Goal: Task Accomplishment & Management: Complete application form

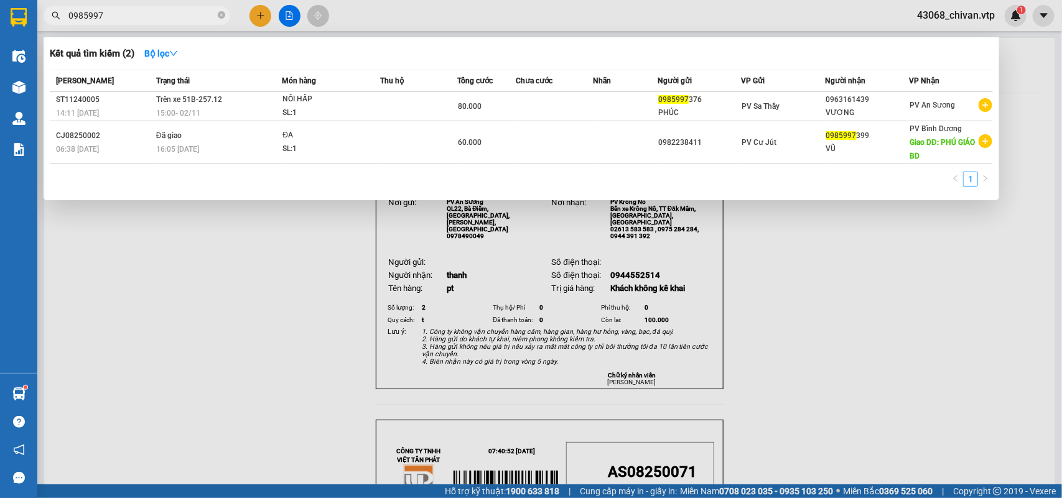
drag, startPoint x: 203, startPoint y: 4, endPoint x: 160, endPoint y: 16, distance: 45.1
click at [182, 9] on div "Kết quả tìm kiếm ( 2 ) Bộ lọc Mã ĐH Trạng thái Món hàng Thu hộ Tổng cước Chưa c…" at bounding box center [121, 16] width 243 height 22
click at [160, 16] on input "0985997" at bounding box center [141, 16] width 147 height 14
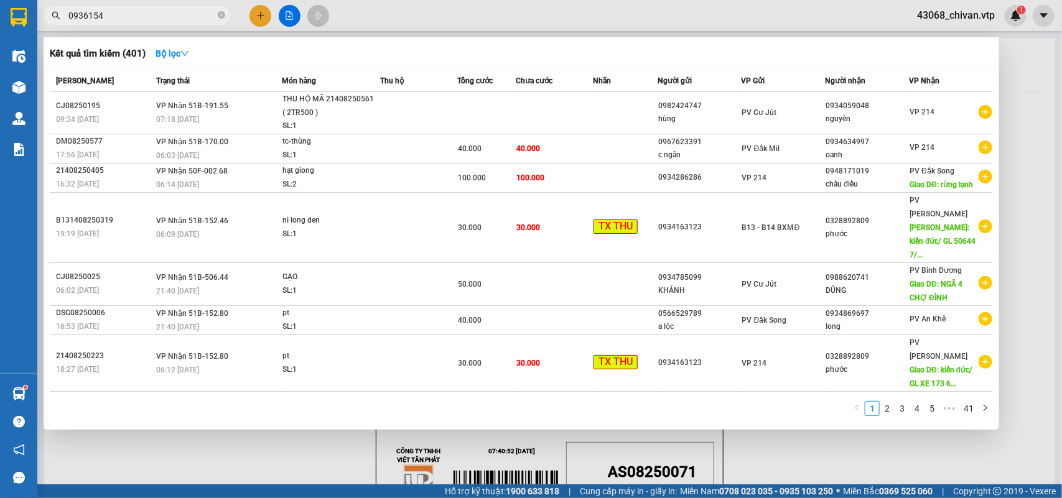
type input "0936154"
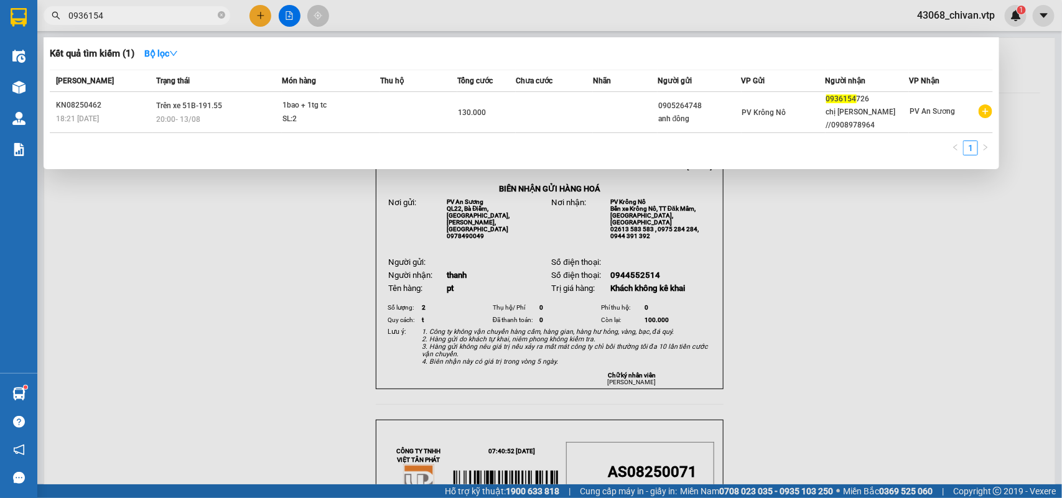
click at [182, 352] on div at bounding box center [531, 249] width 1062 height 498
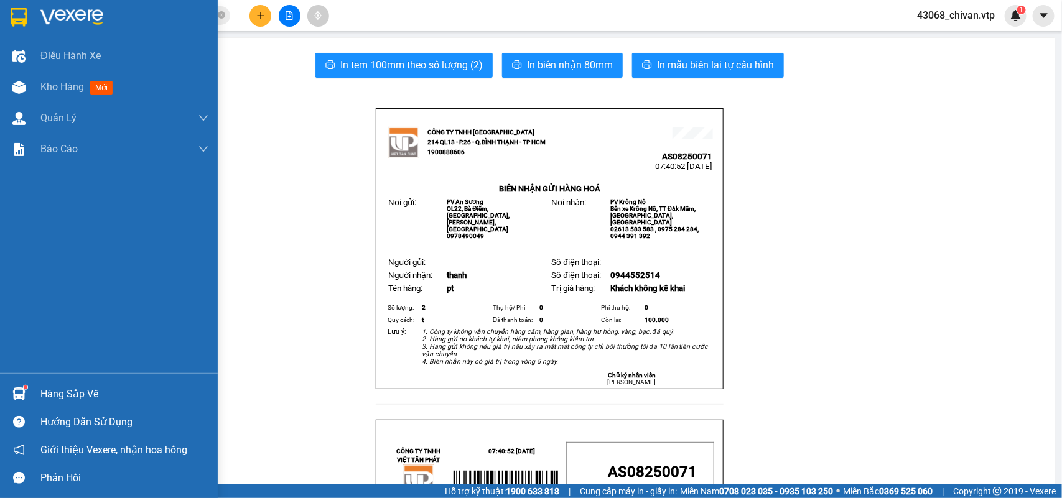
click at [21, 390] on img at bounding box center [18, 394] width 13 height 13
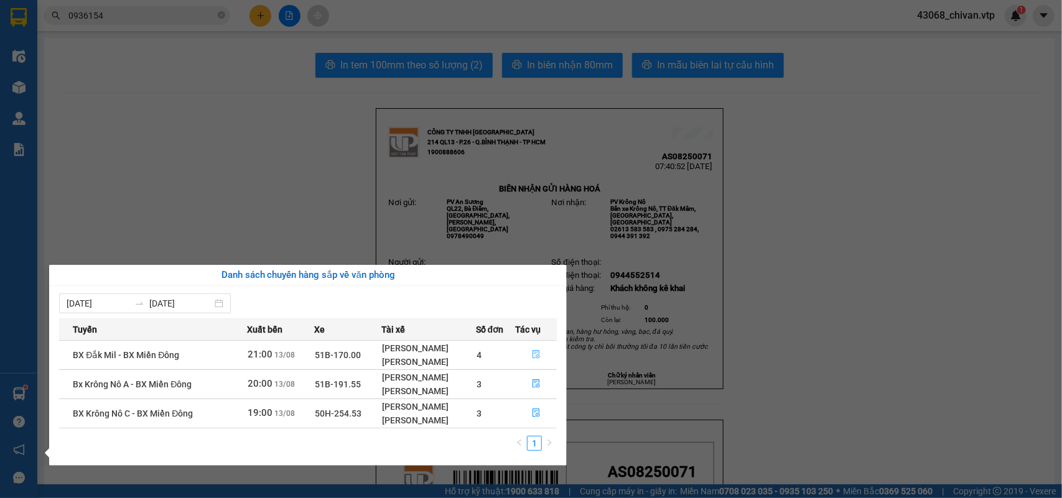
click at [539, 355] on icon "file-done" at bounding box center [536, 354] width 9 height 9
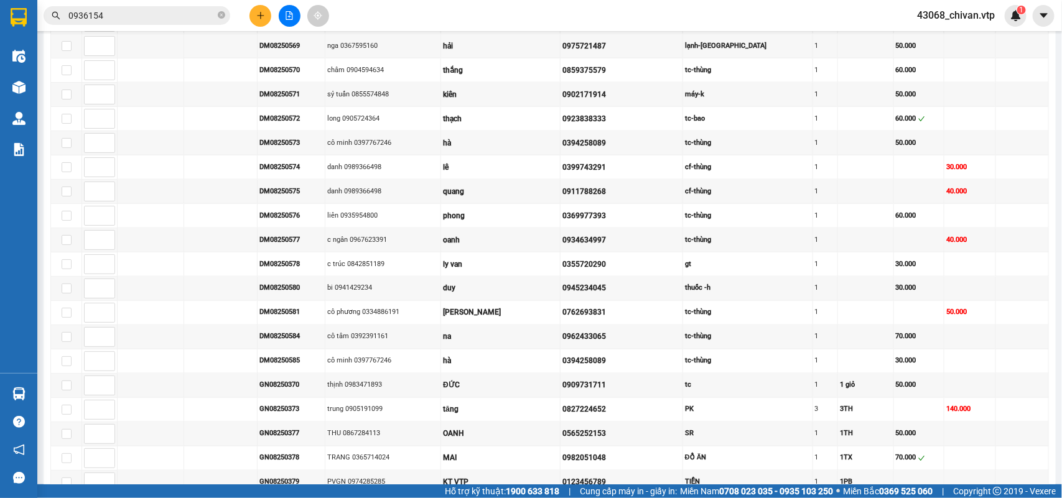
scroll to position [1463, 0]
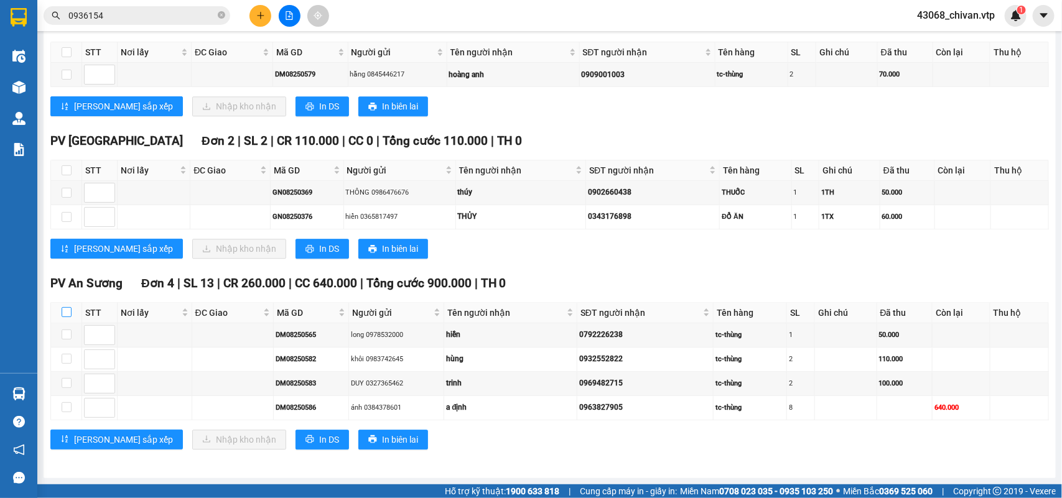
click at [69, 312] on input "checkbox" at bounding box center [67, 312] width 10 height 10
checkbox input "true"
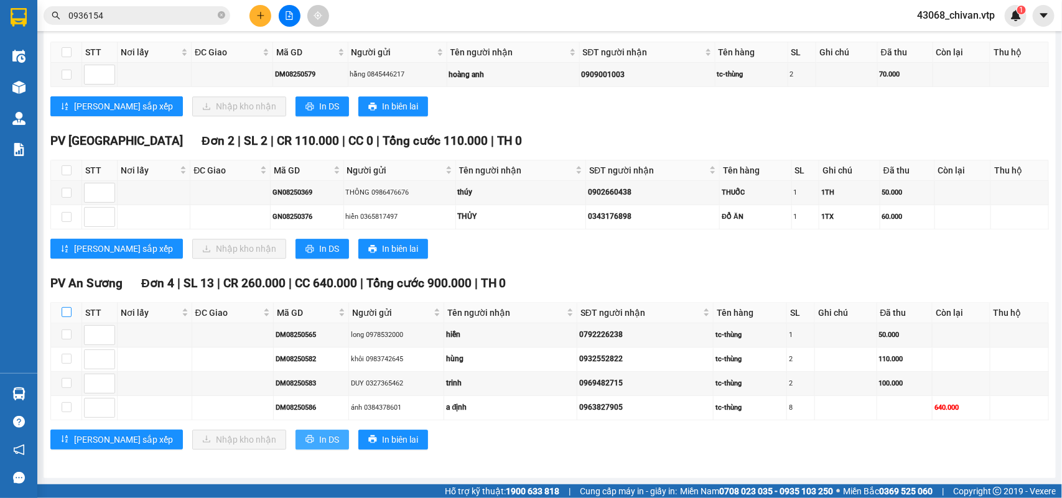
checkbox input "true"
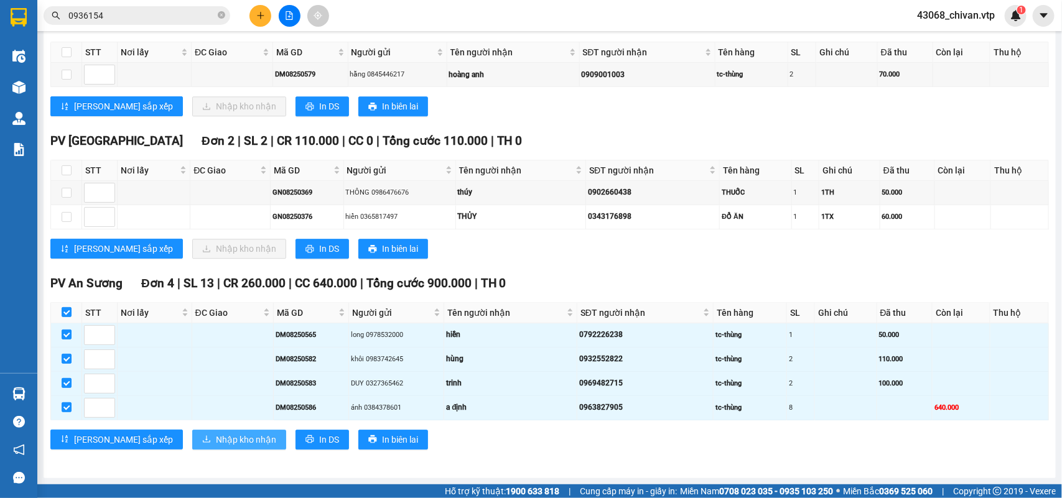
click at [216, 437] on span "Nhập kho nhận" at bounding box center [246, 440] width 60 height 14
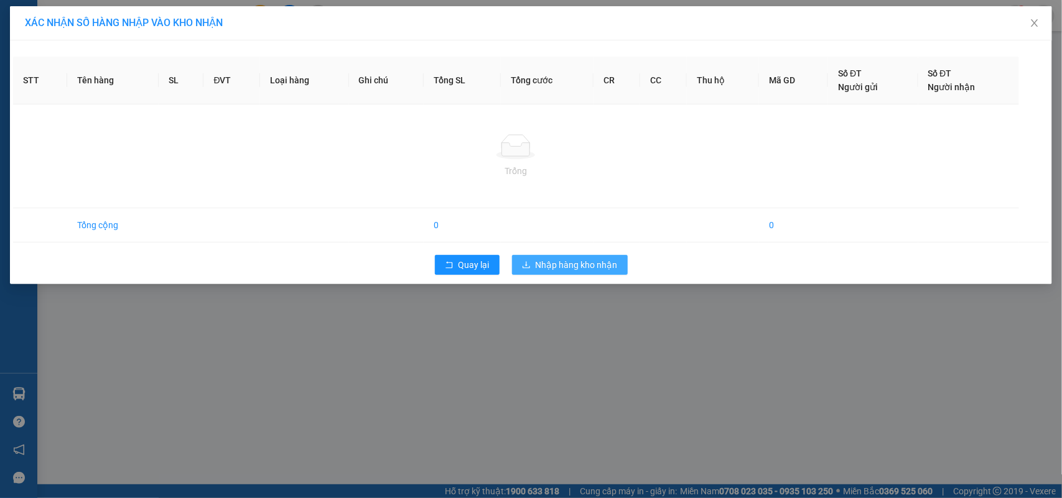
click at [556, 256] on button "Nhập hàng kho nhận" at bounding box center [570, 265] width 116 height 20
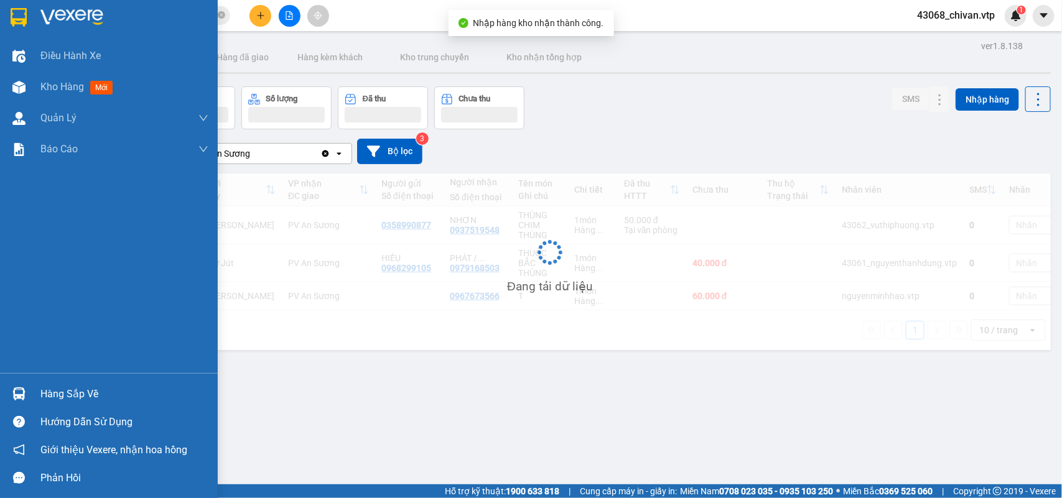
click at [32, 391] on div "Hàng sắp về" at bounding box center [109, 394] width 218 height 28
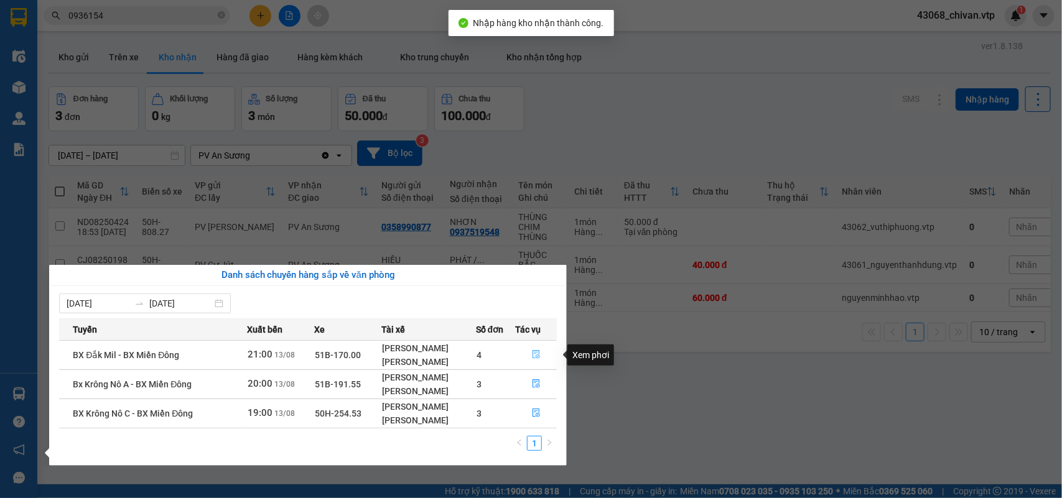
click at [539, 358] on icon "file-done" at bounding box center [536, 354] width 9 height 9
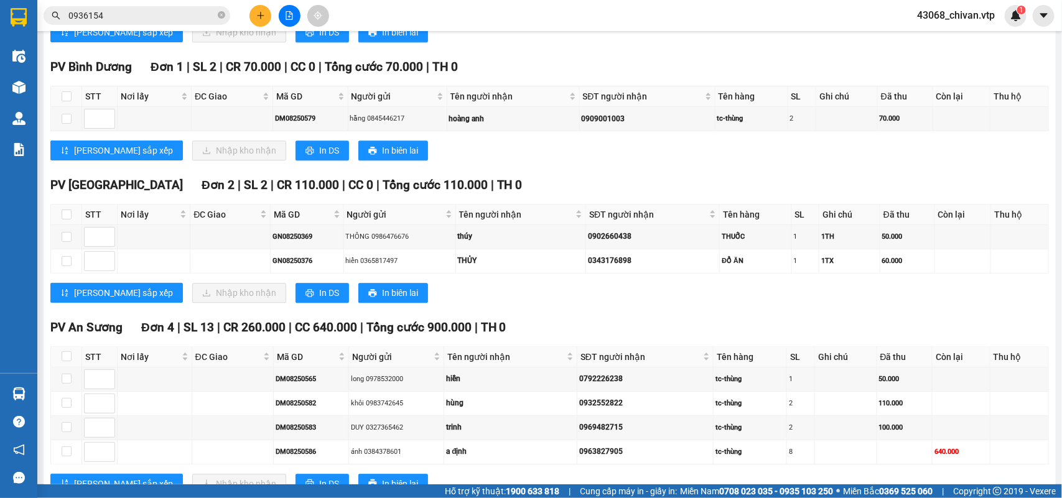
scroll to position [1463, 0]
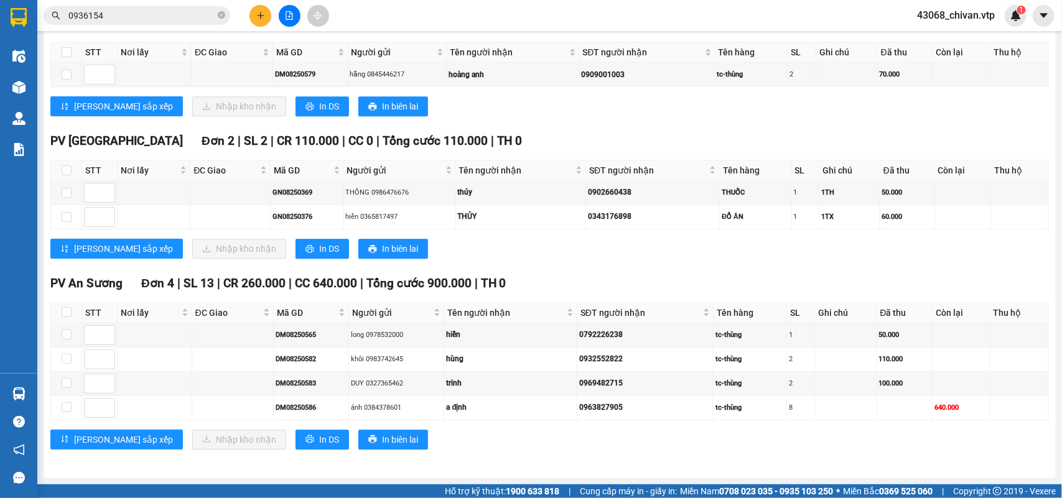
click at [72, 311] on th at bounding box center [66, 313] width 31 height 21
click at [62, 314] on input "checkbox" at bounding box center [67, 312] width 10 height 10
checkbox input "true"
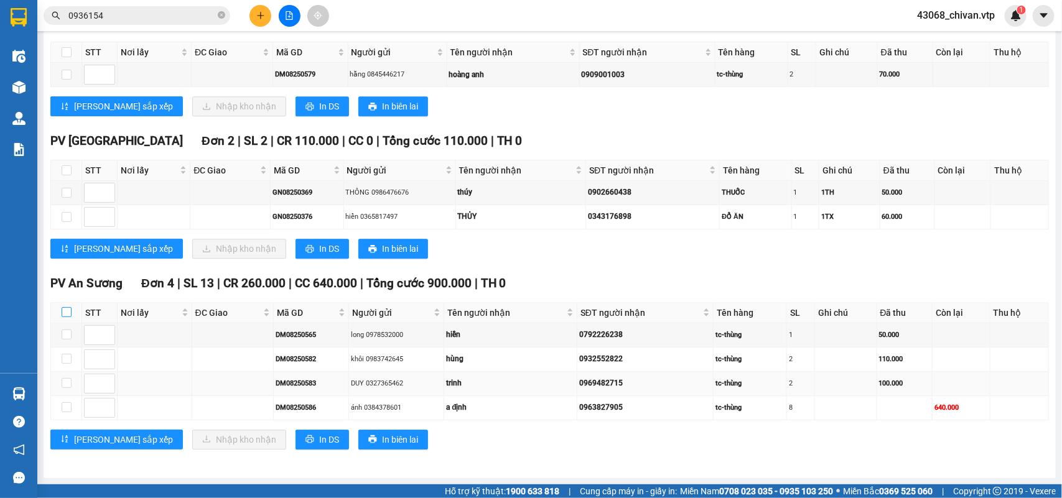
checkbox input "true"
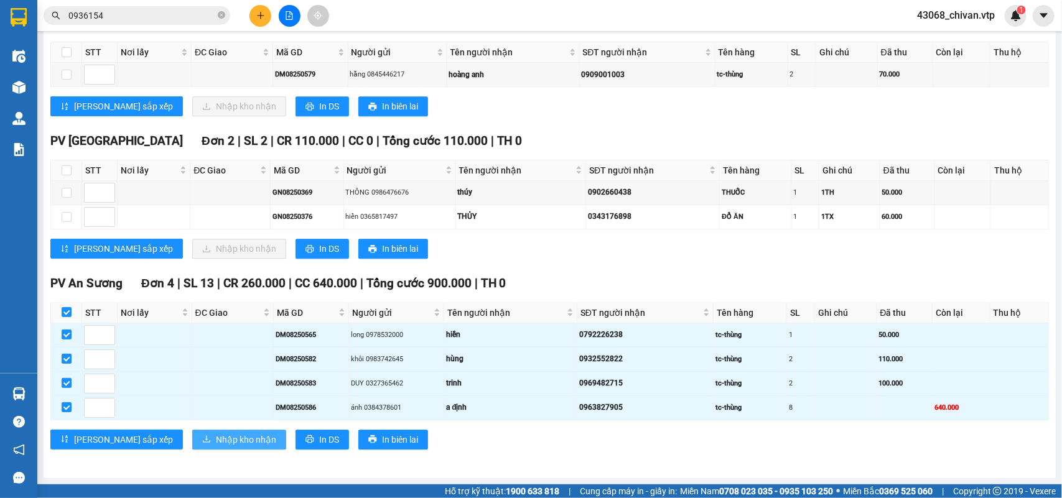
click at [210, 449] on button "Nhập kho nhận" at bounding box center [239, 440] width 94 height 20
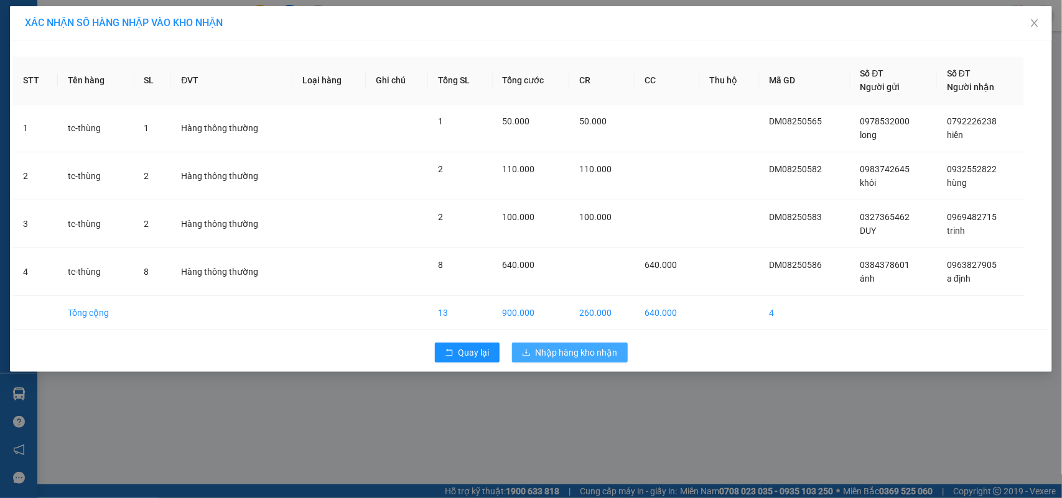
click at [590, 352] on span "Nhập hàng kho nhận" at bounding box center [577, 353] width 82 height 14
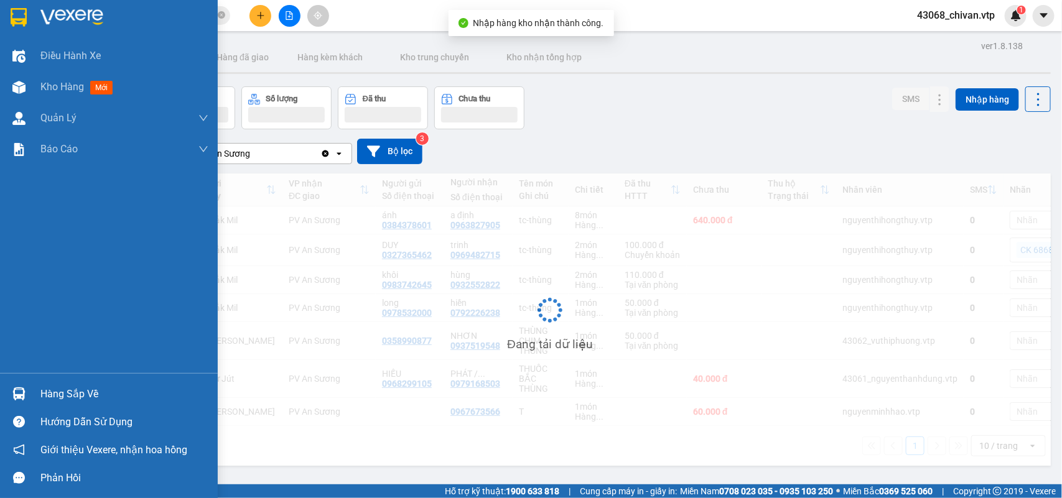
click at [23, 396] on img at bounding box center [18, 394] width 13 height 13
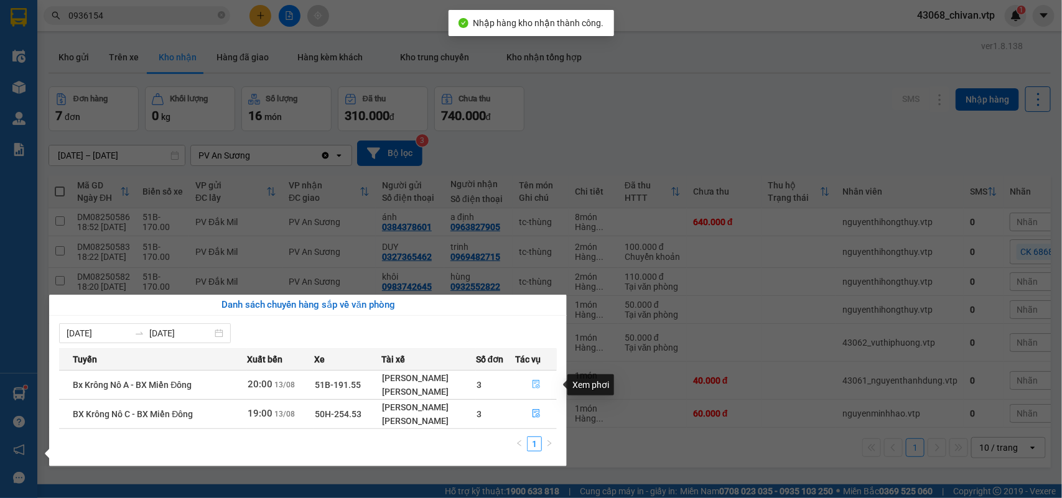
click at [533, 386] on icon "file-done" at bounding box center [536, 384] width 9 height 9
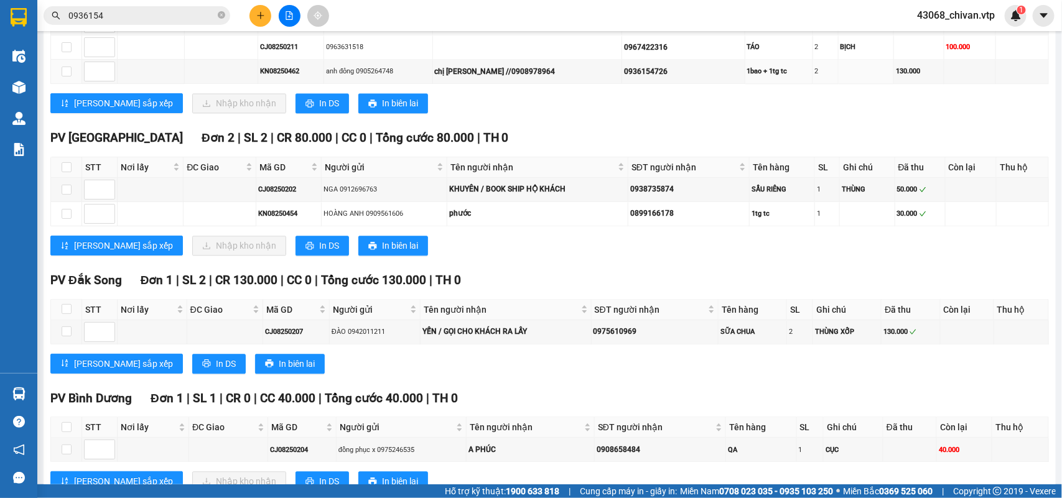
scroll to position [1056, 0]
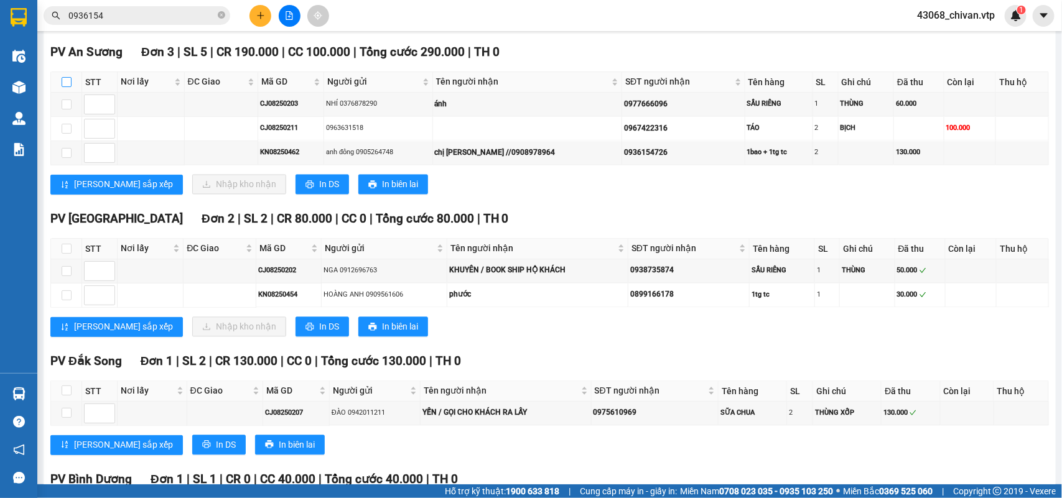
click at [70, 87] on input "checkbox" at bounding box center [67, 82] width 10 height 10
checkbox input "true"
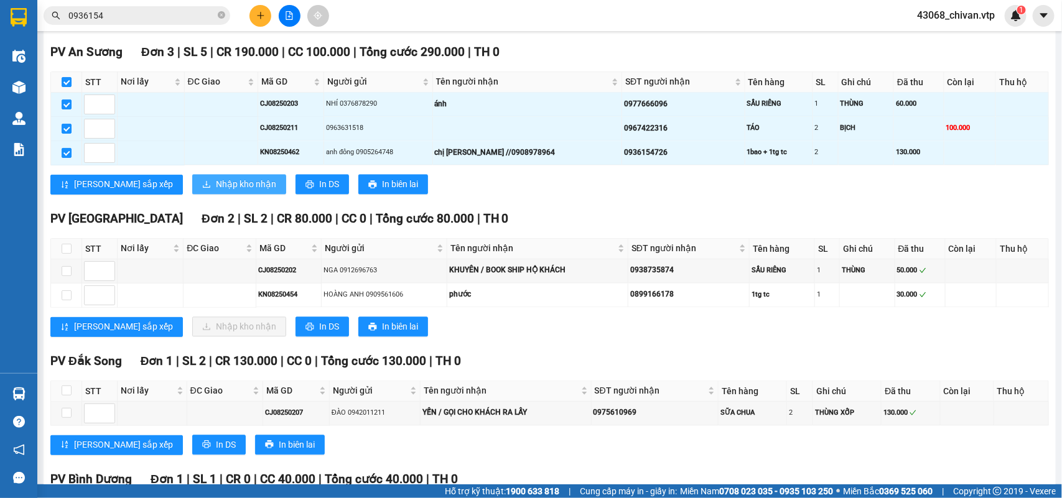
click at [216, 192] on span "Nhập kho nhận" at bounding box center [246, 185] width 60 height 14
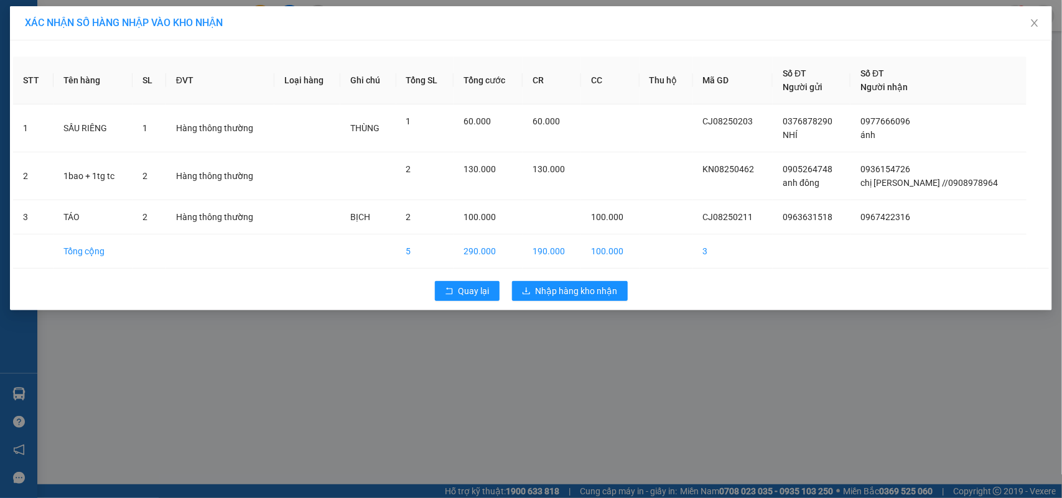
click at [563, 266] on td "190.000" at bounding box center [552, 252] width 58 height 34
click at [567, 286] on span "Nhập hàng kho nhận" at bounding box center [577, 291] width 82 height 14
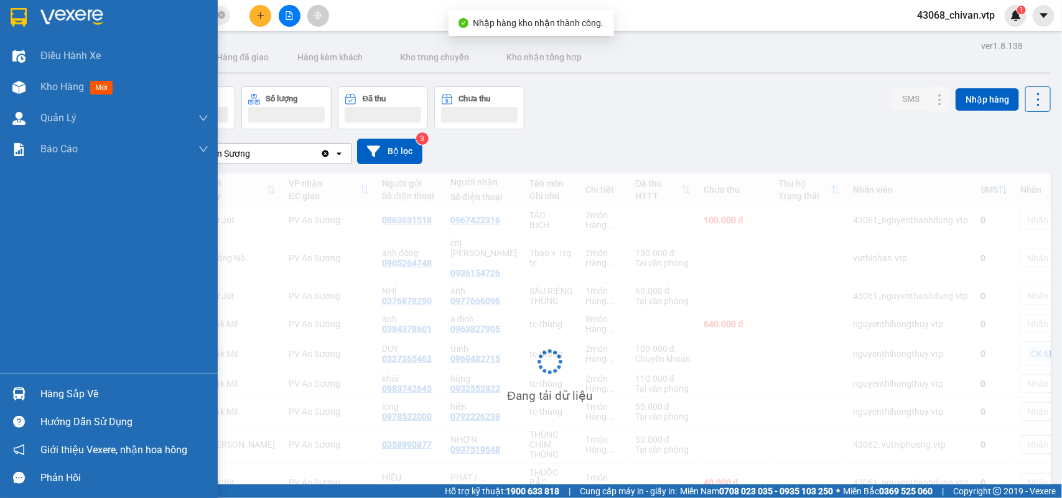
click at [23, 395] on img at bounding box center [18, 394] width 13 height 13
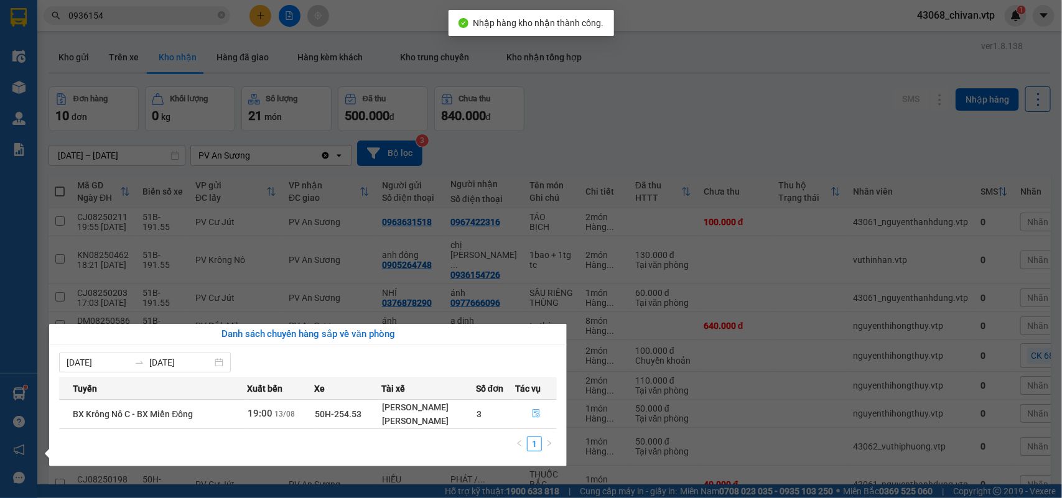
click at [534, 412] on icon "file-done" at bounding box center [536, 413] width 9 height 9
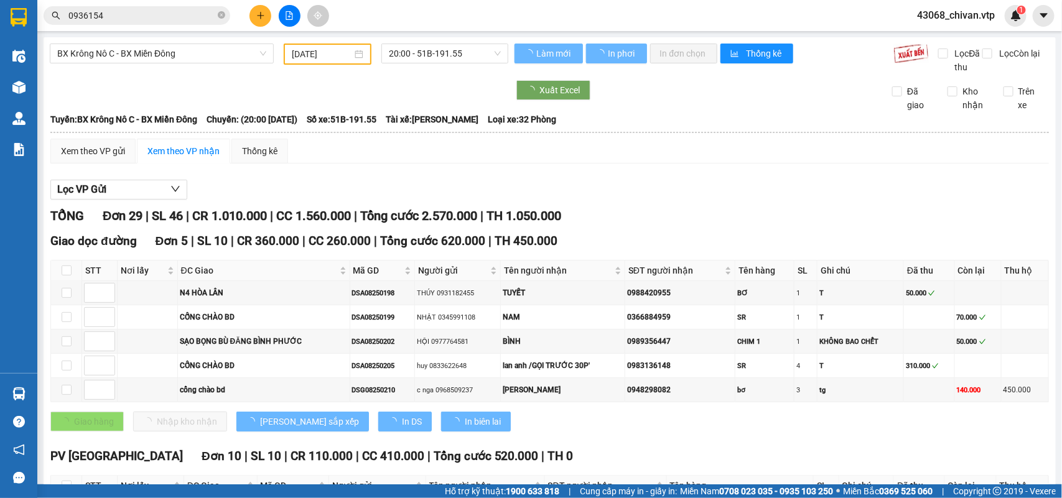
scroll to position [875, 0]
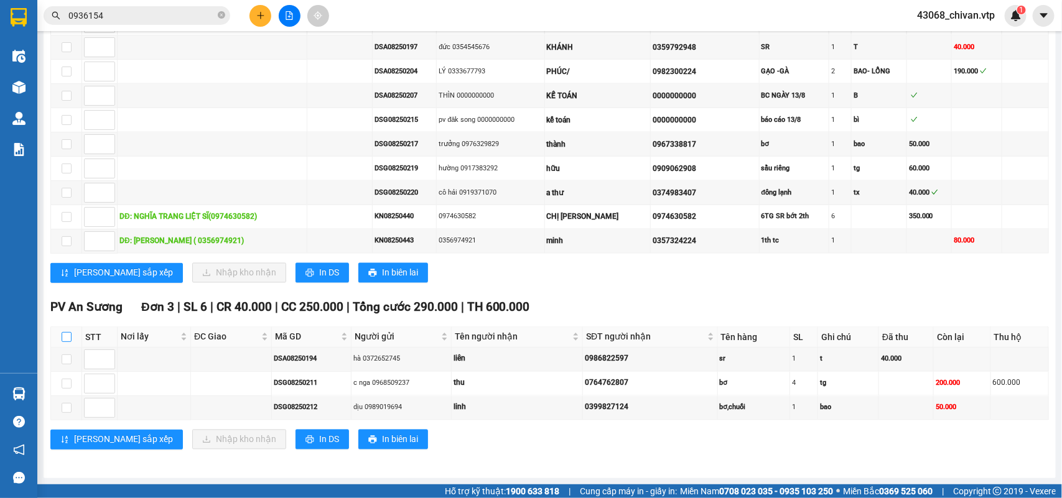
click at [70, 337] on input "checkbox" at bounding box center [67, 337] width 10 height 10
checkbox input "true"
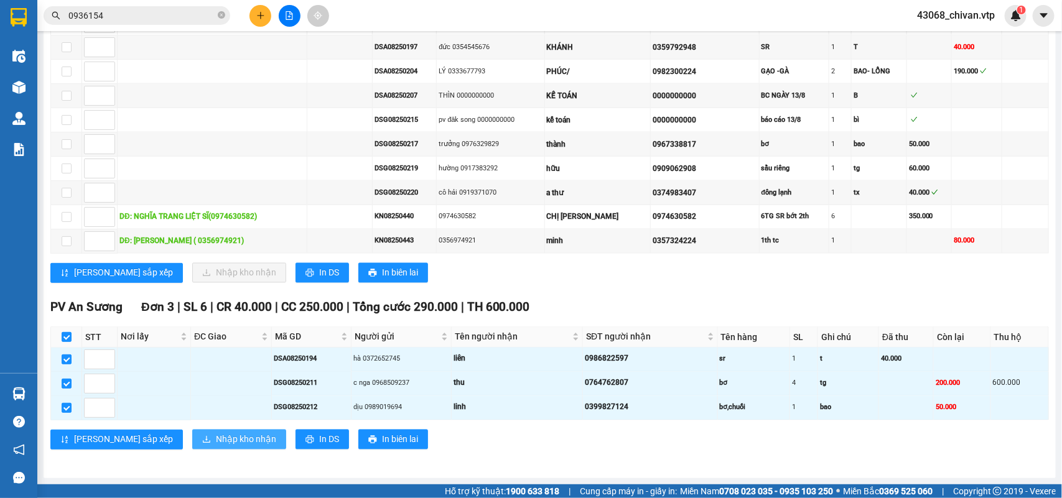
click at [216, 434] on span "Nhập kho nhận" at bounding box center [246, 440] width 60 height 14
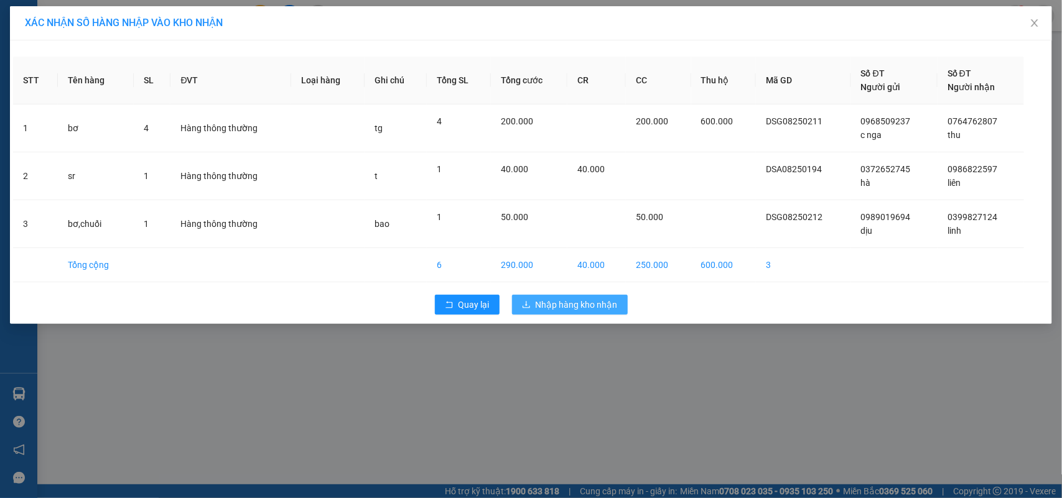
click at [536, 307] on span "Nhập hàng kho nhận" at bounding box center [577, 305] width 82 height 14
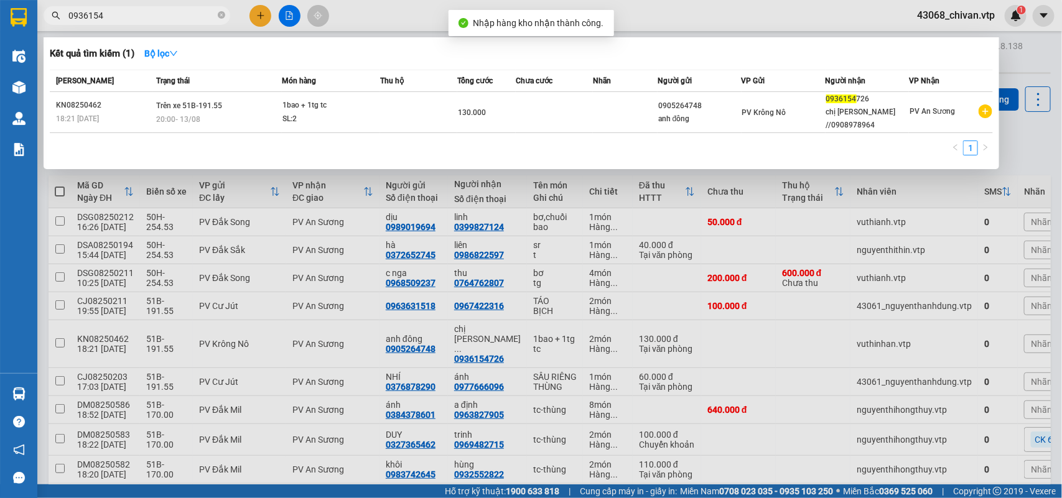
click at [144, 11] on input "0936154" at bounding box center [141, 16] width 147 height 14
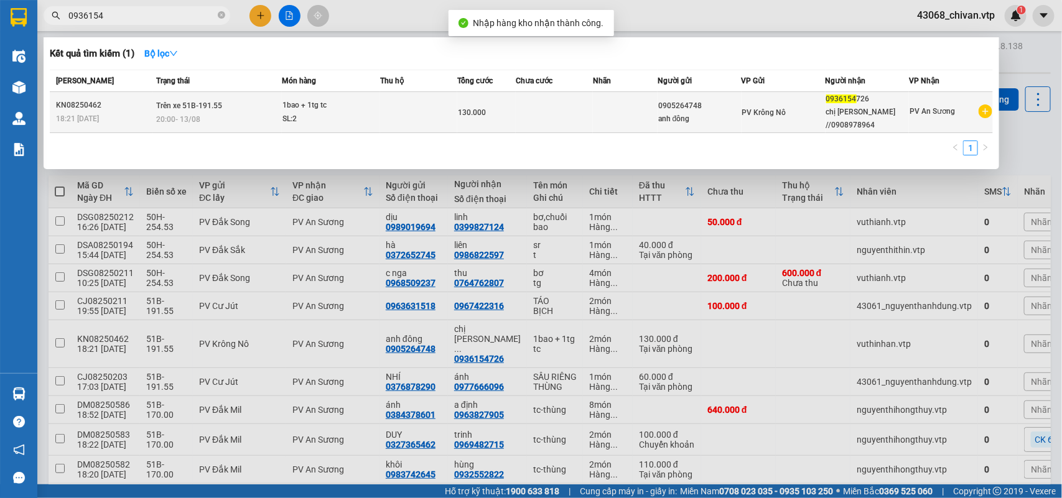
click at [809, 106] on div "PV Krông Nô" at bounding box center [783, 113] width 83 height 14
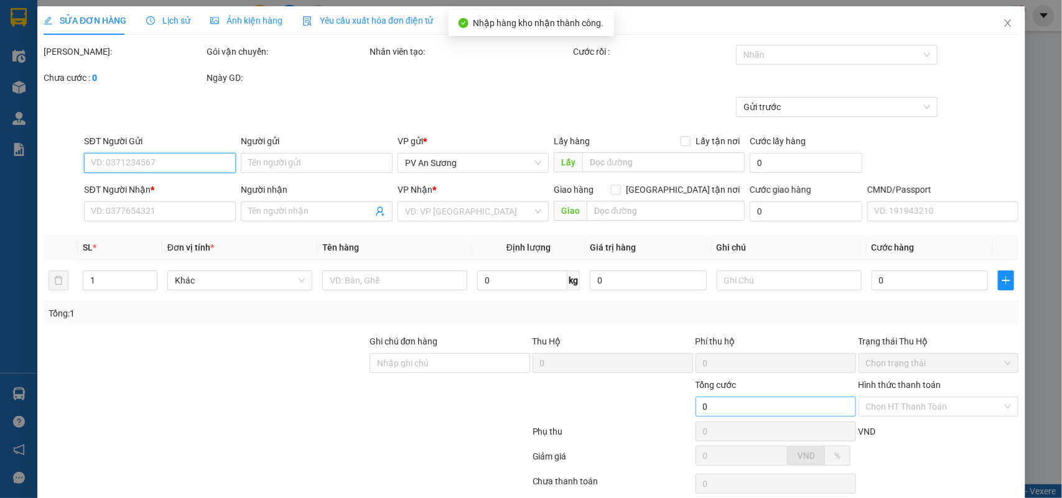
type input "0905264748"
type input "anh đông"
type input "0936154726"
type input "chị [PERSON_NAME] //0908978964"
type input "130.000"
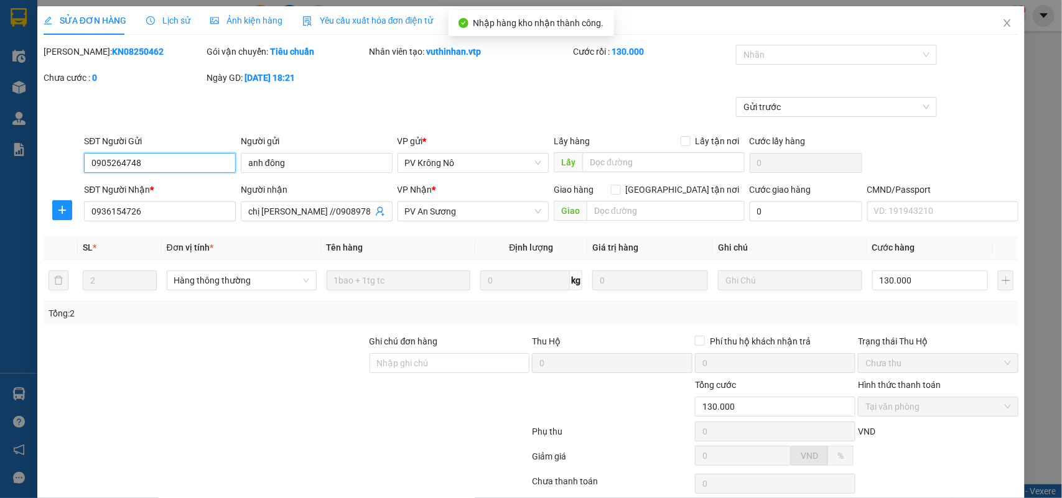
type input "6.500"
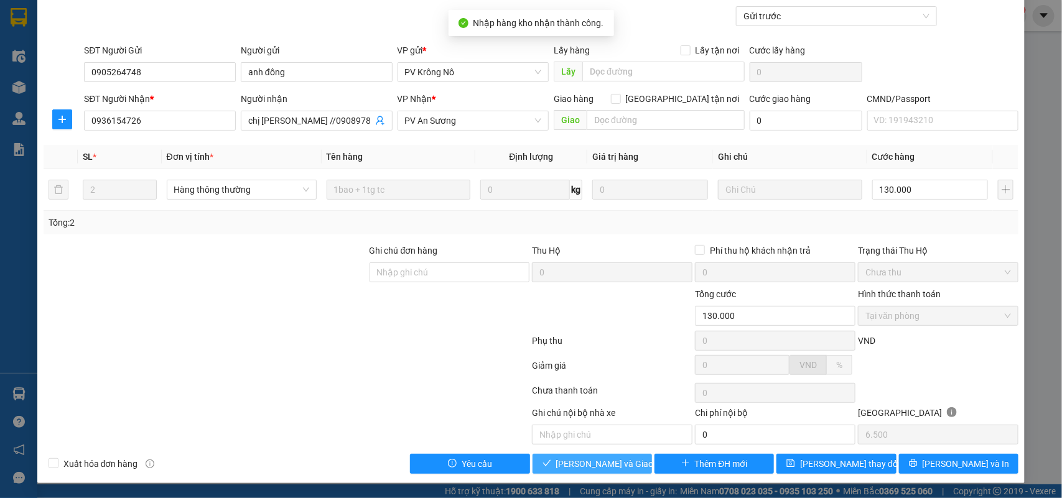
drag, startPoint x: 599, startPoint y: 464, endPoint x: 897, endPoint y: 134, distance: 444.9
click at [598, 464] on span "[PERSON_NAME] và Giao hàng" at bounding box center [615, 464] width 119 height 14
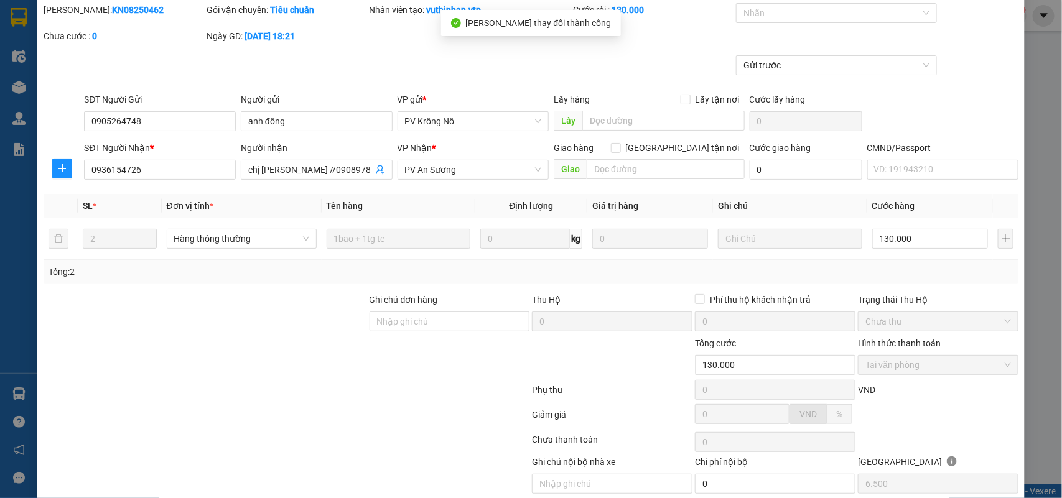
scroll to position [4, 0]
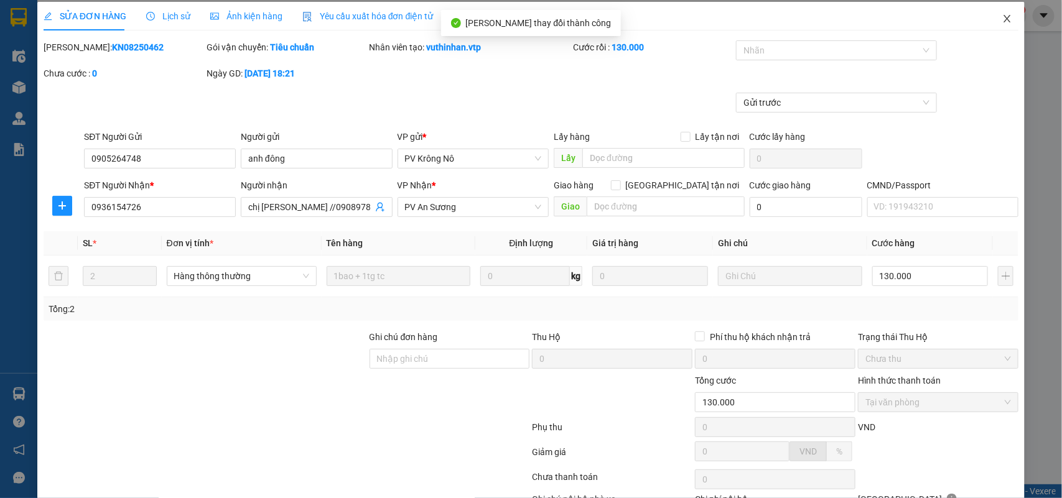
click at [990, 14] on span "Close" at bounding box center [1007, 19] width 35 height 35
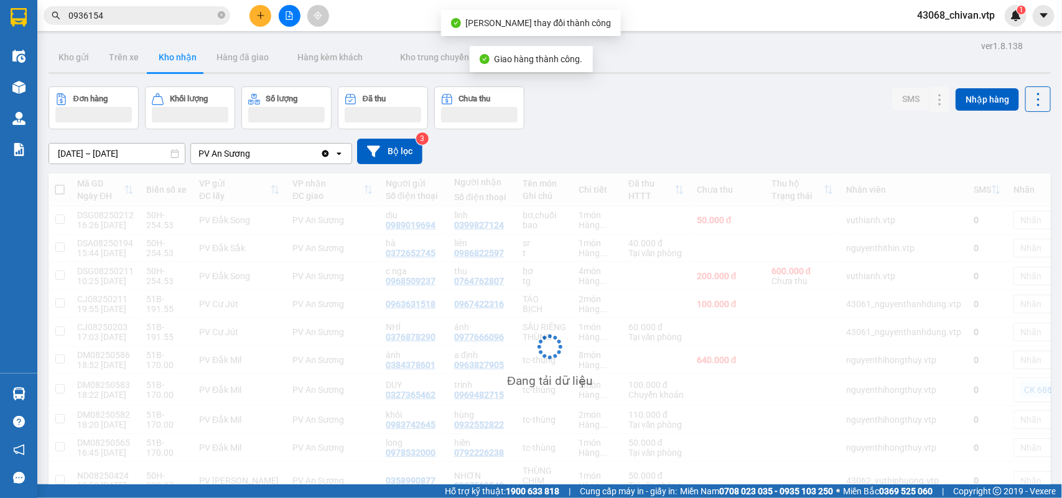
click at [128, 19] on input "0936154" at bounding box center [141, 16] width 147 height 14
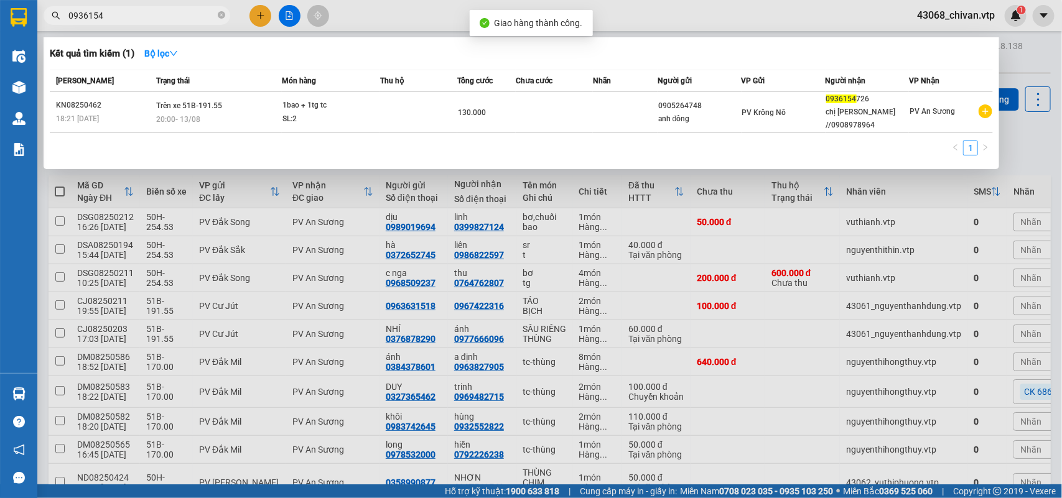
click at [128, 19] on input "0936154" at bounding box center [141, 16] width 147 height 14
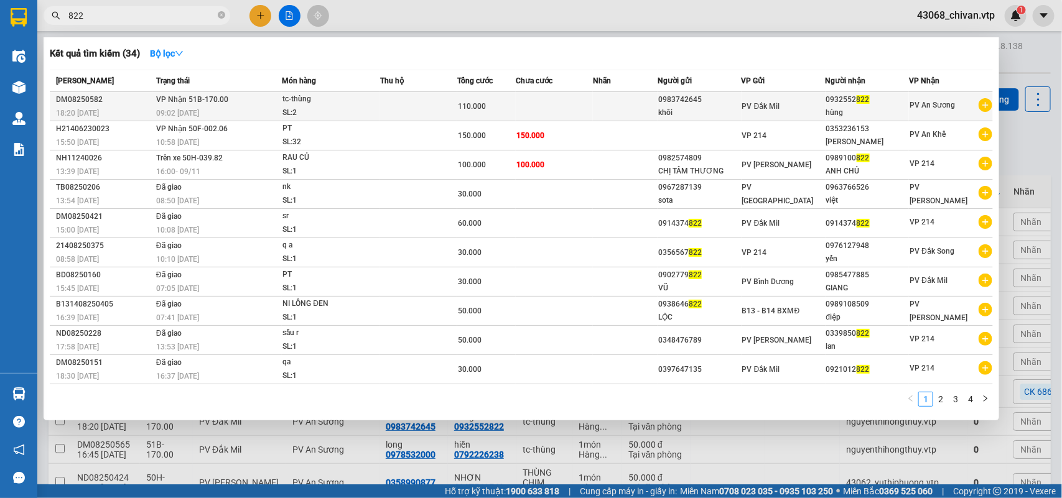
type input "822"
click at [767, 103] on span "PV Đắk Mil" at bounding box center [761, 106] width 38 height 9
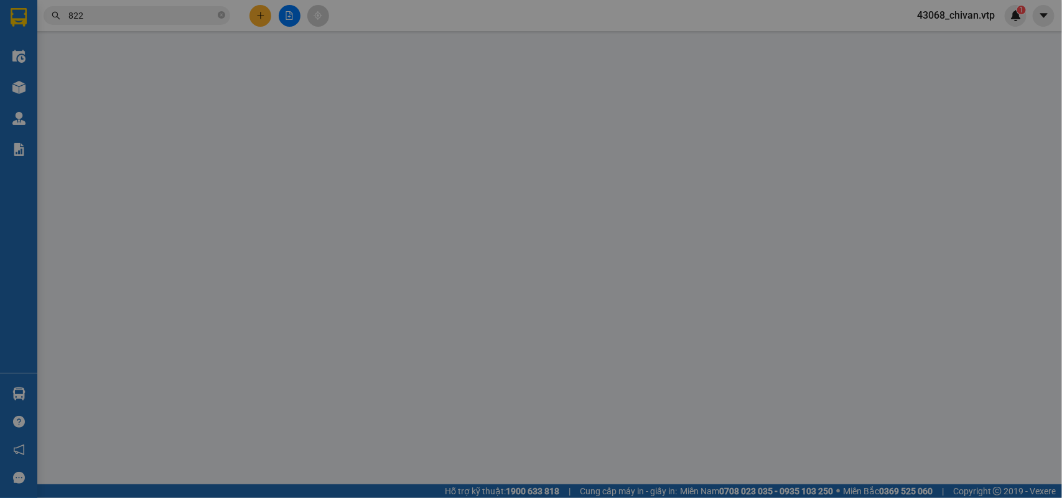
type input "5.500"
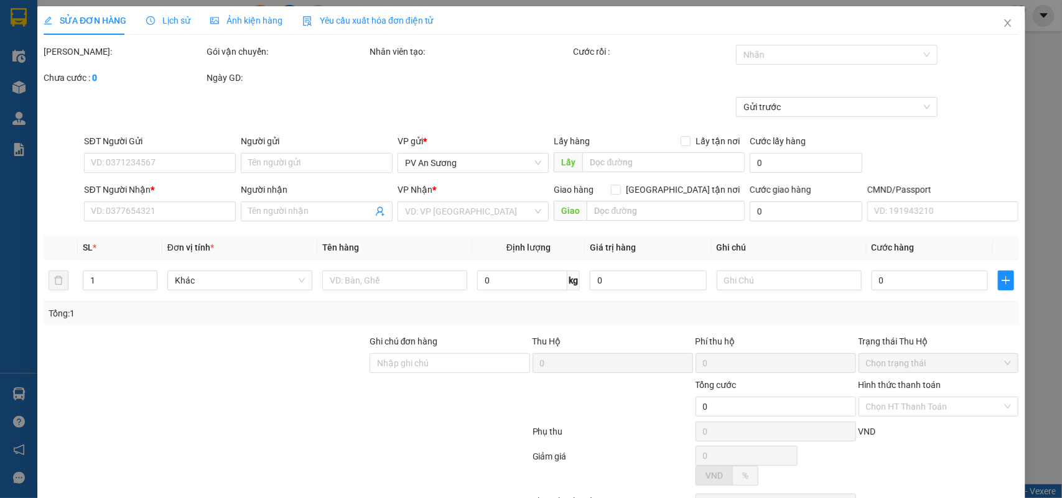
type input "0983742645"
type input "khôi"
type input "0932552822"
type input "hùng"
type input "110.000"
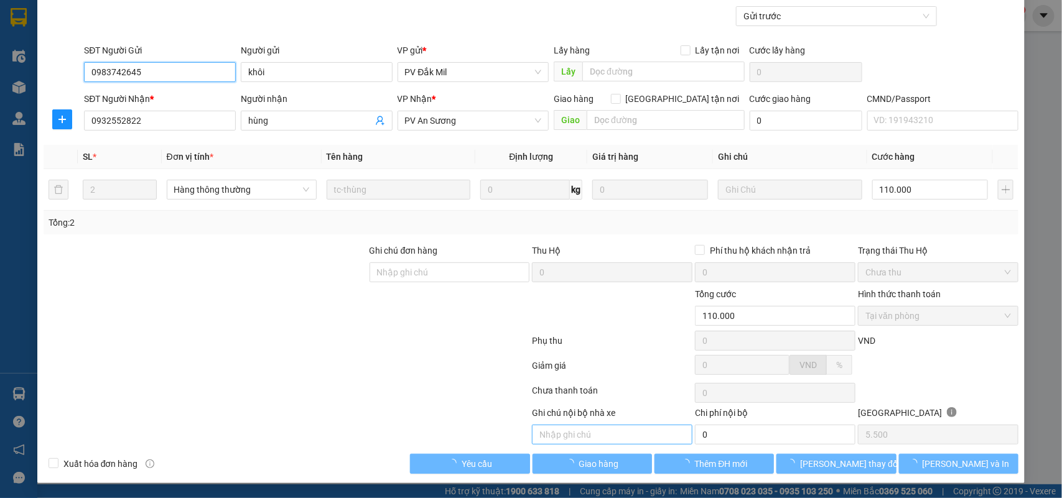
scroll to position [92, 0]
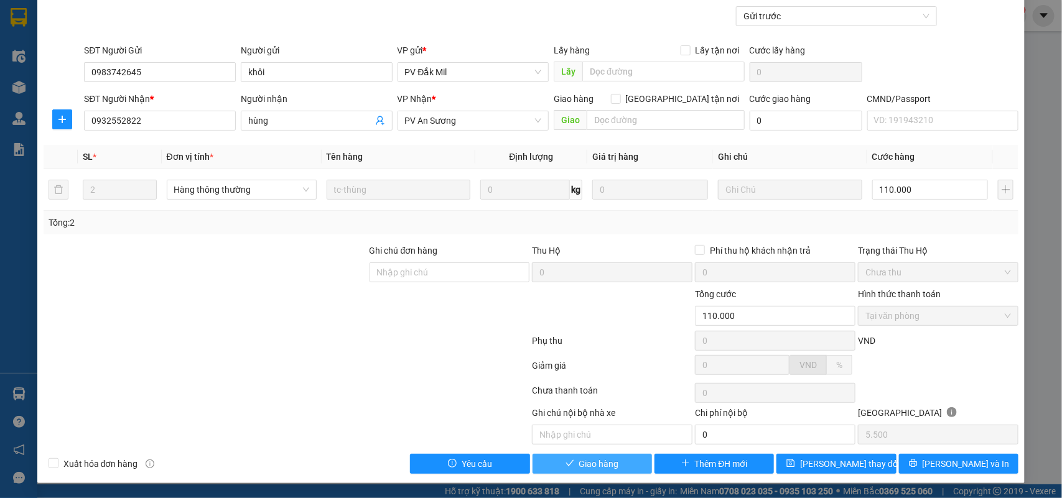
click at [610, 473] on button "Giao hàng" at bounding box center [592, 464] width 119 height 20
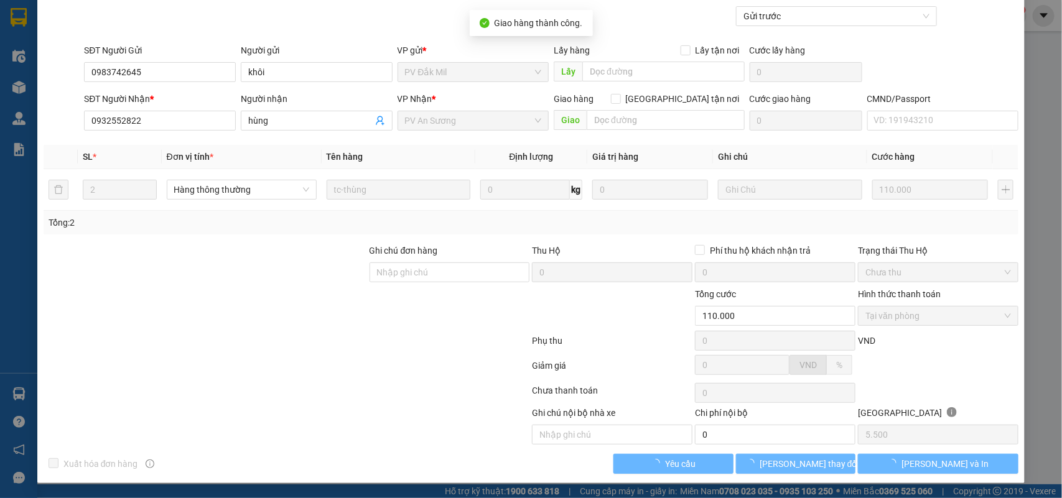
scroll to position [0, 0]
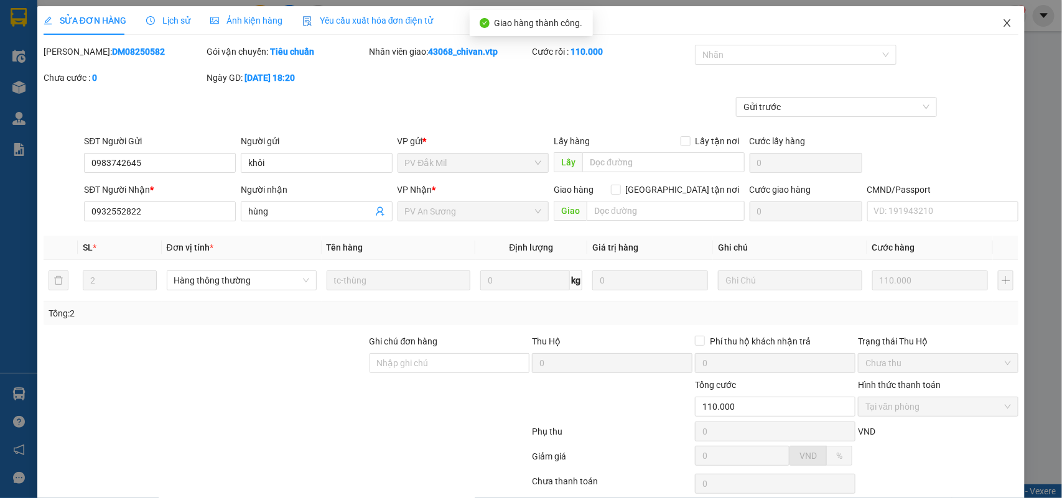
click at [1002, 21] on icon "close" at bounding box center [1007, 23] width 10 height 10
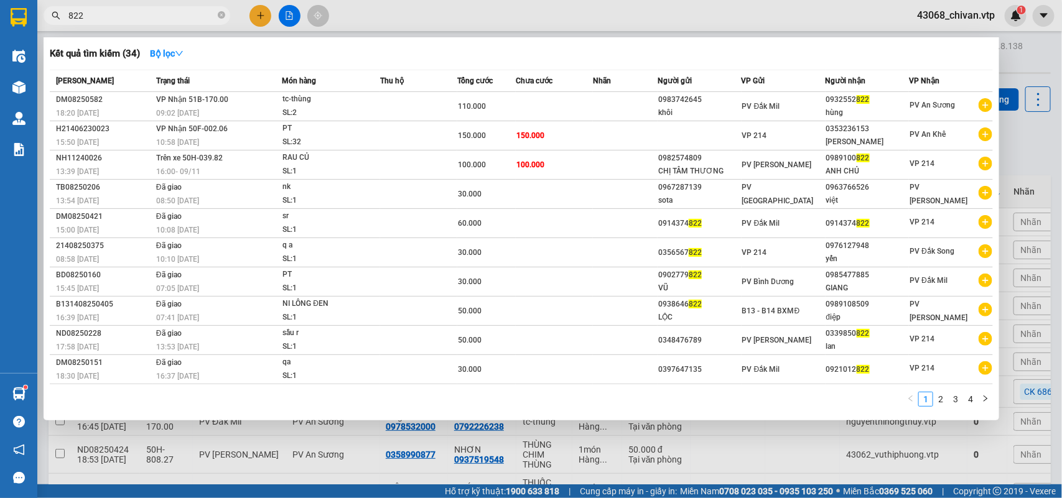
click at [143, 11] on input "822" at bounding box center [141, 16] width 147 height 14
paste input "0979168503"
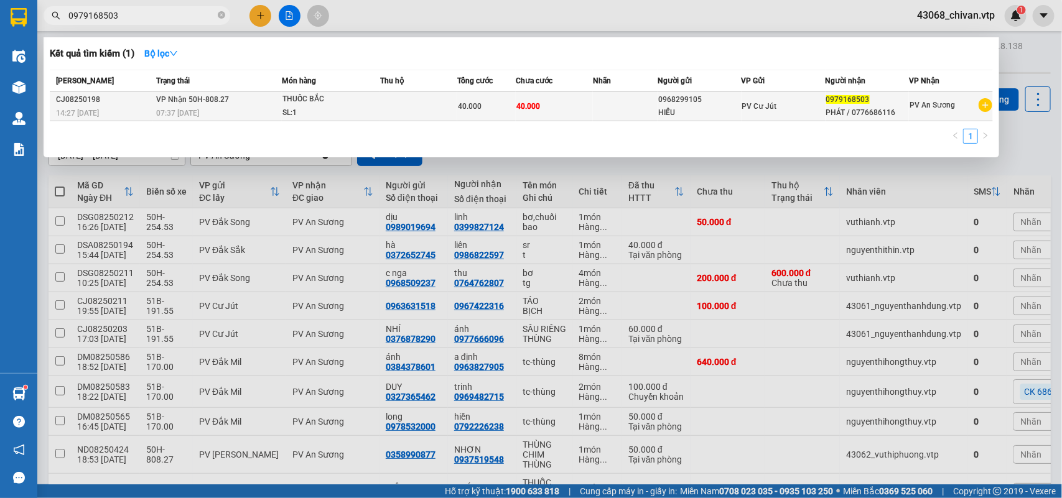
type input "0979168503"
click at [795, 106] on div "PV Cư Jút" at bounding box center [783, 107] width 83 height 14
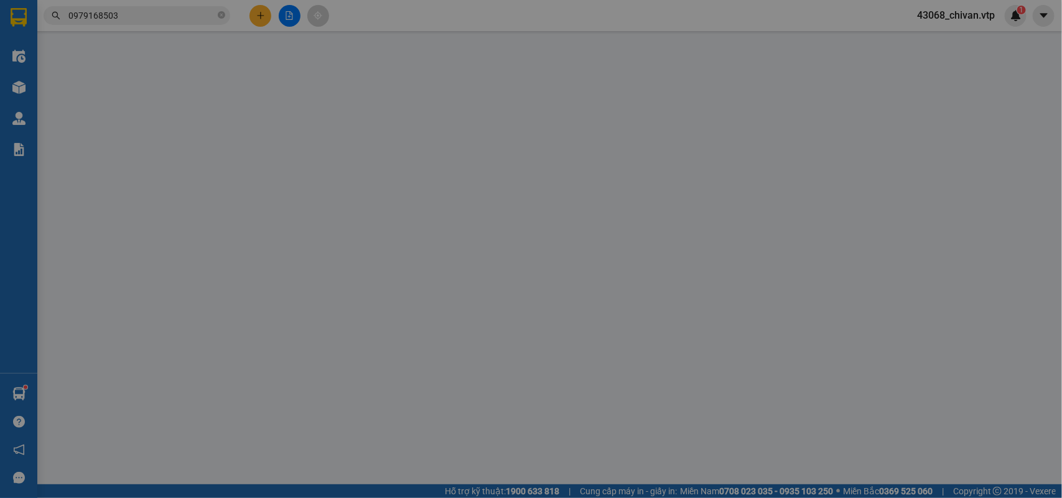
type input "2.000"
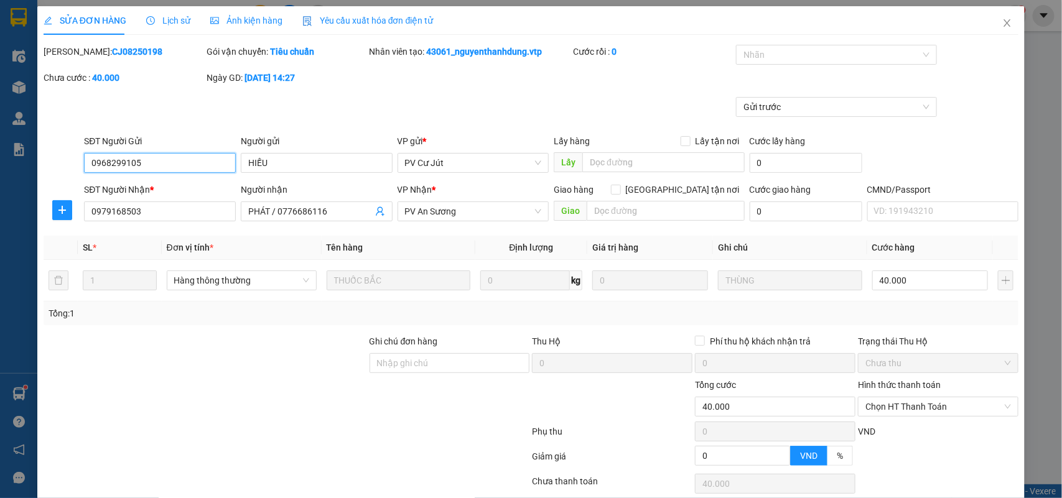
type input "0968299105"
type input "HIẾU"
type input "0979168503"
type input "PHÁT / 0776686116"
type input "40.000"
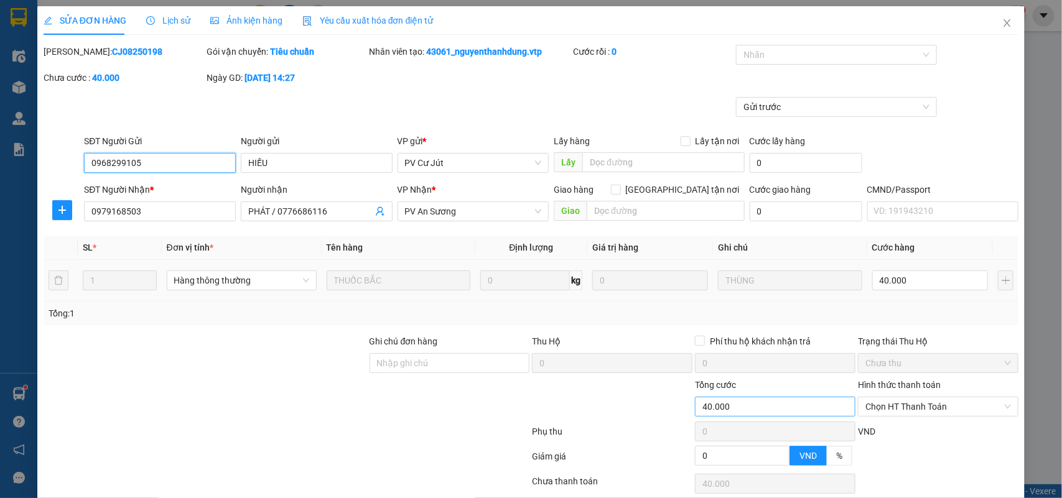
scroll to position [92, 0]
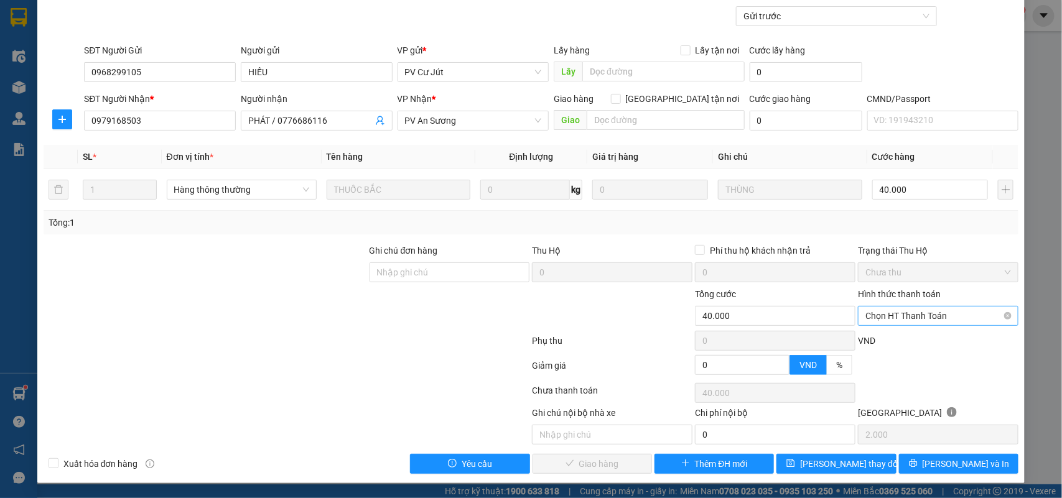
click at [888, 322] on div "Hình thức thanh toán Chọn HT Thanh Toán" at bounding box center [938, 309] width 161 height 44
click at [890, 316] on span "Chọn HT Thanh Toán" at bounding box center [938, 316] width 146 height 19
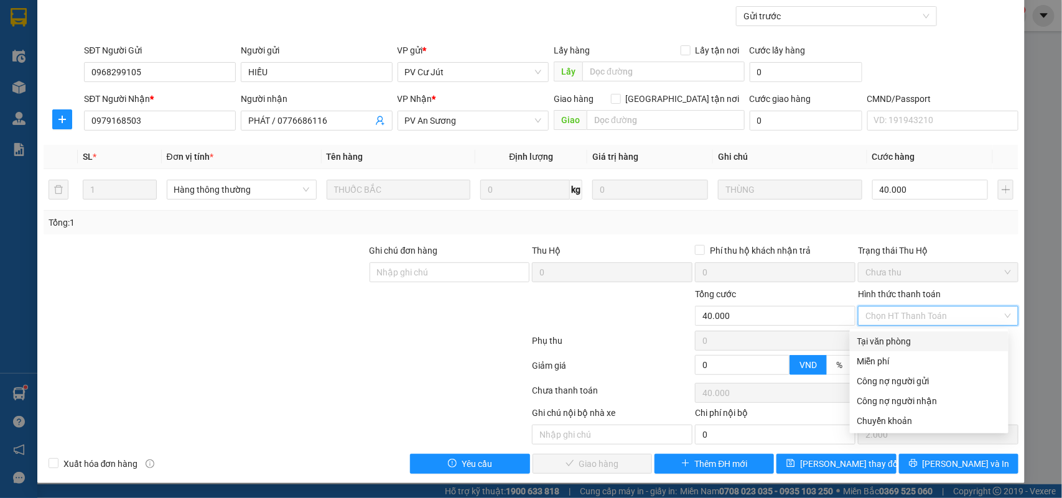
click at [894, 337] on div "Tại văn phòng" at bounding box center [929, 342] width 144 height 14
type input "0"
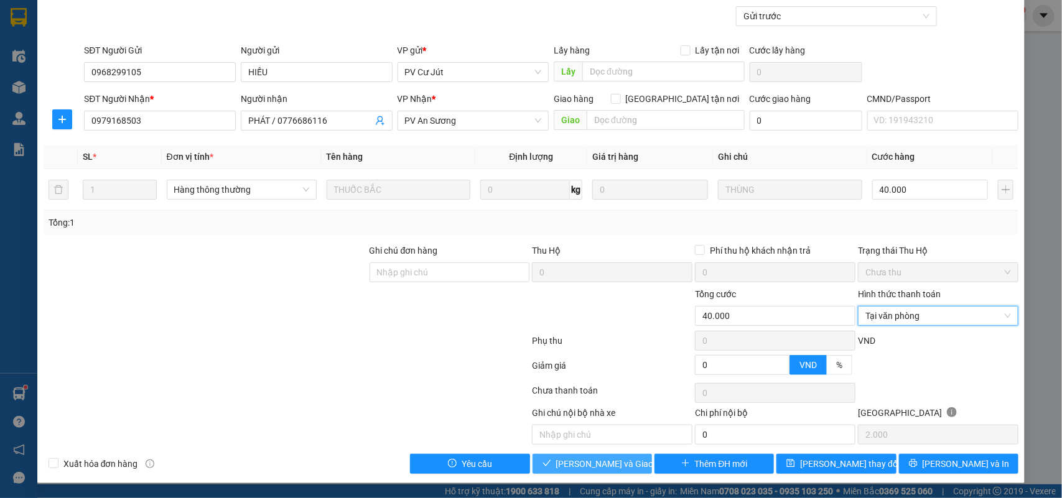
click at [599, 464] on span "[PERSON_NAME] và Giao hàng" at bounding box center [615, 464] width 119 height 14
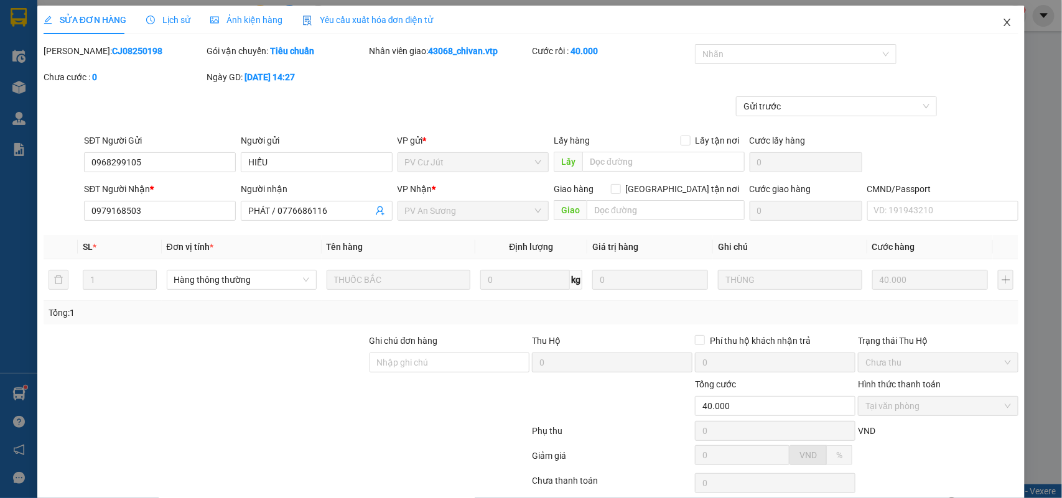
scroll to position [0, 0]
click at [1002, 22] on icon "close" at bounding box center [1007, 23] width 10 height 10
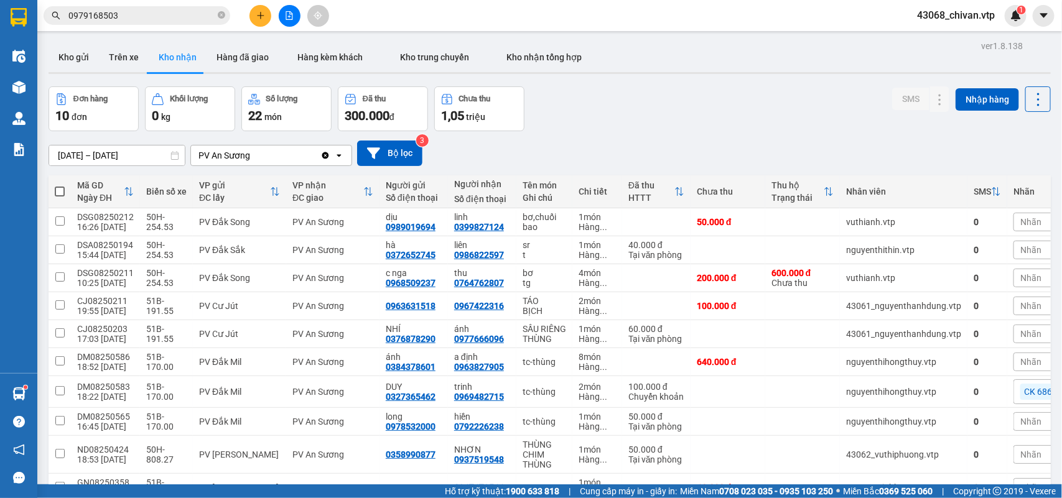
click at [169, 13] on input "0979168503" at bounding box center [141, 16] width 147 height 14
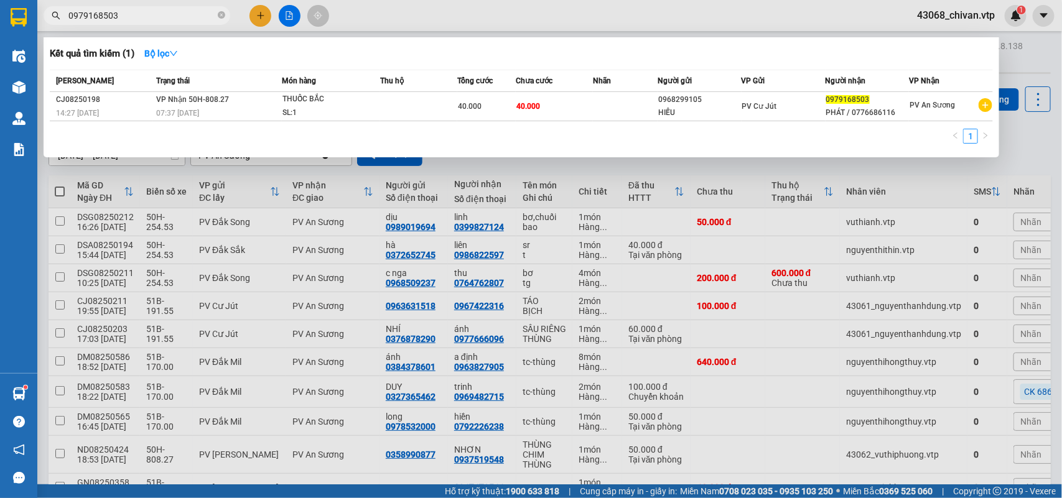
click at [169, 13] on input "0979168503" at bounding box center [141, 16] width 147 height 14
type input "0986822597"
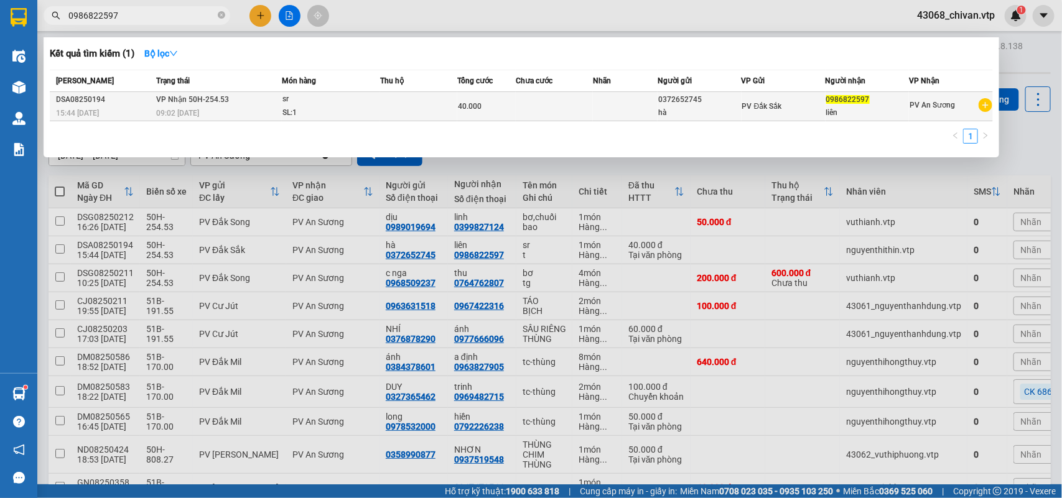
click at [601, 104] on td at bounding box center [625, 106] width 65 height 29
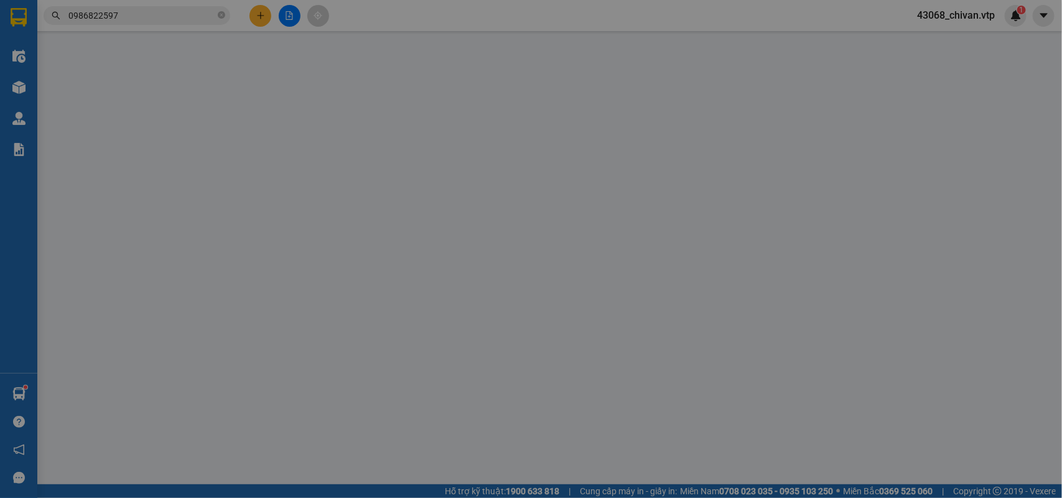
type input "0372652745"
type input "hà"
type input "0986822597"
type input "liên"
type input "40.000"
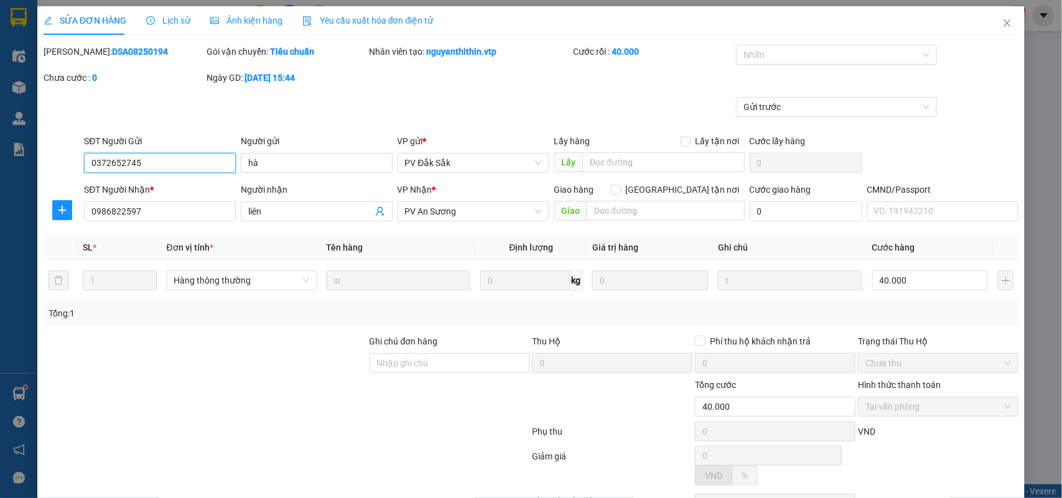
type input "2.000"
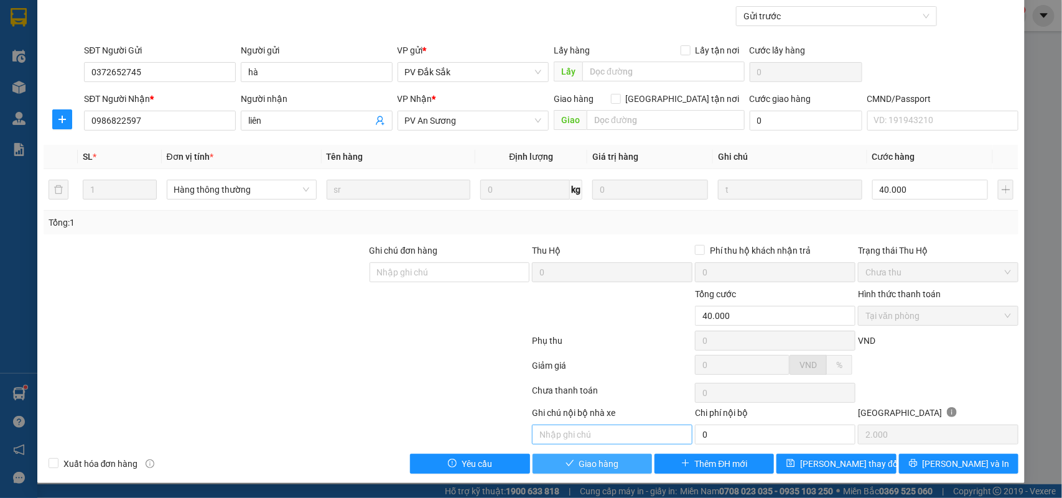
drag, startPoint x: 614, startPoint y: 467, endPoint x: 617, endPoint y: 443, distance: 23.8
click at [617, 467] on button "Giao hàng" at bounding box center [592, 464] width 119 height 20
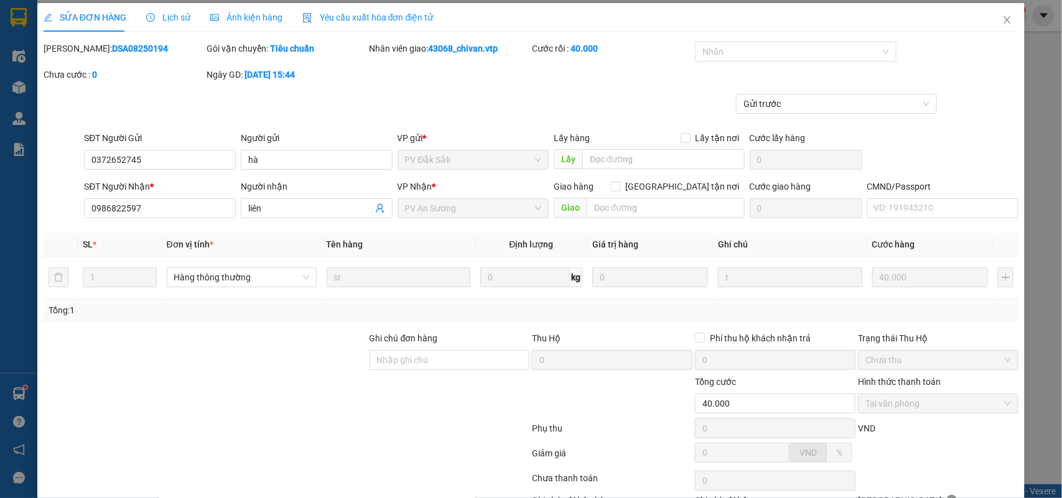
scroll to position [0, 0]
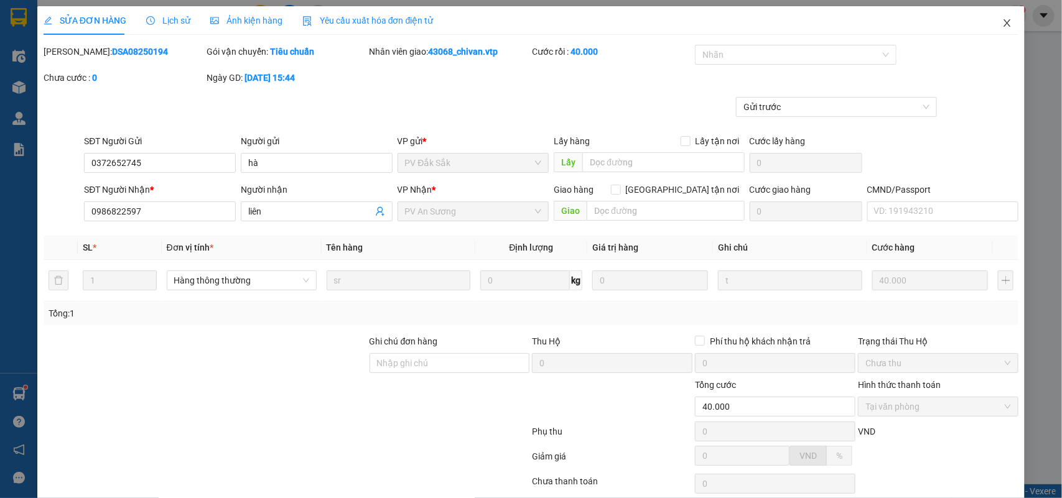
click at [996, 29] on span "Close" at bounding box center [1007, 23] width 35 height 35
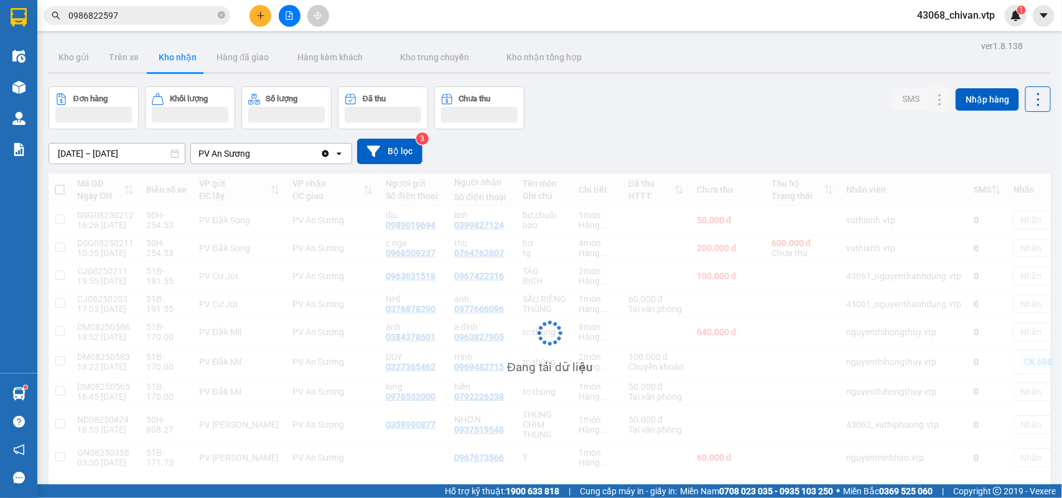
click at [142, 19] on input "0986822597" at bounding box center [141, 16] width 147 height 14
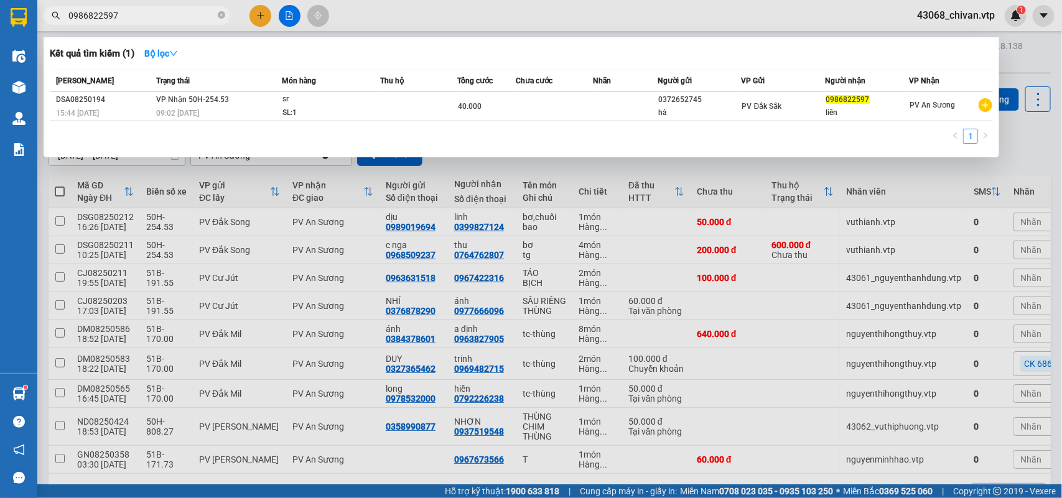
click at [142, 19] on input "0986822597" at bounding box center [141, 16] width 147 height 14
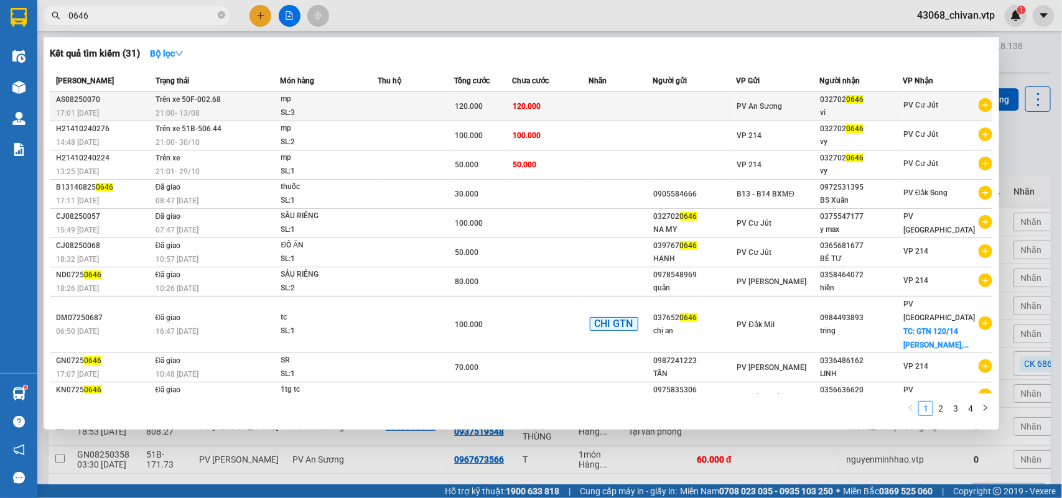
type input "0646"
click at [850, 114] on div "vi" at bounding box center [861, 112] width 82 height 13
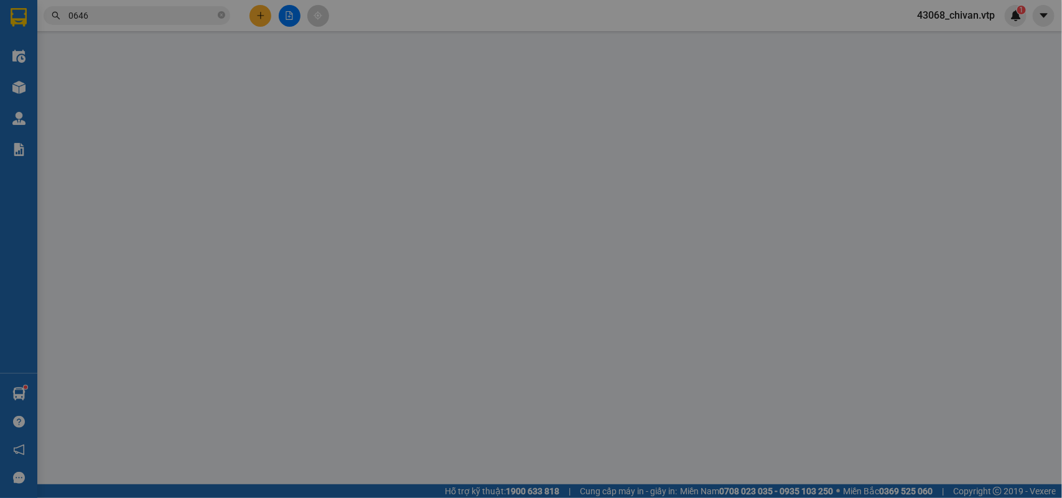
type input "6.000"
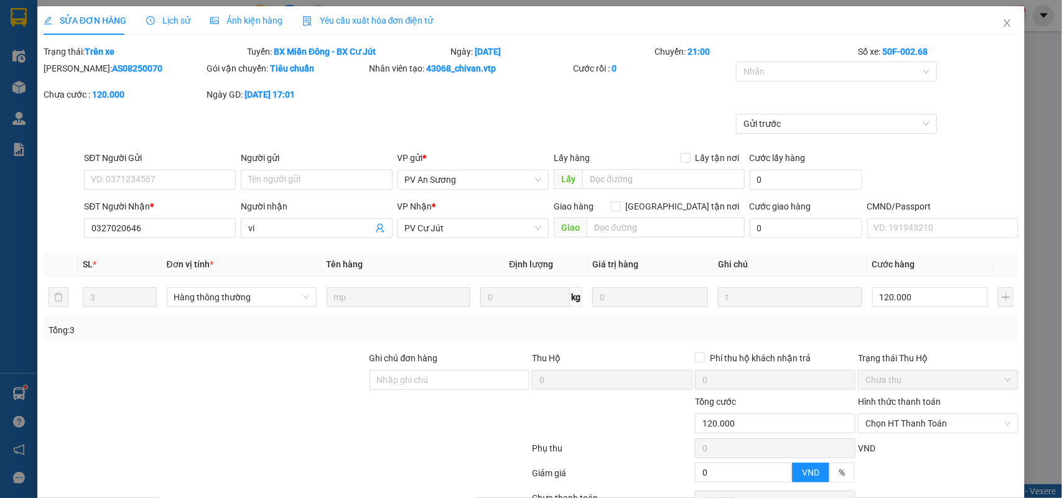
type input "0327020646"
type input "vi"
type input "120.000"
click at [1002, 19] on icon "close" at bounding box center [1007, 23] width 10 height 10
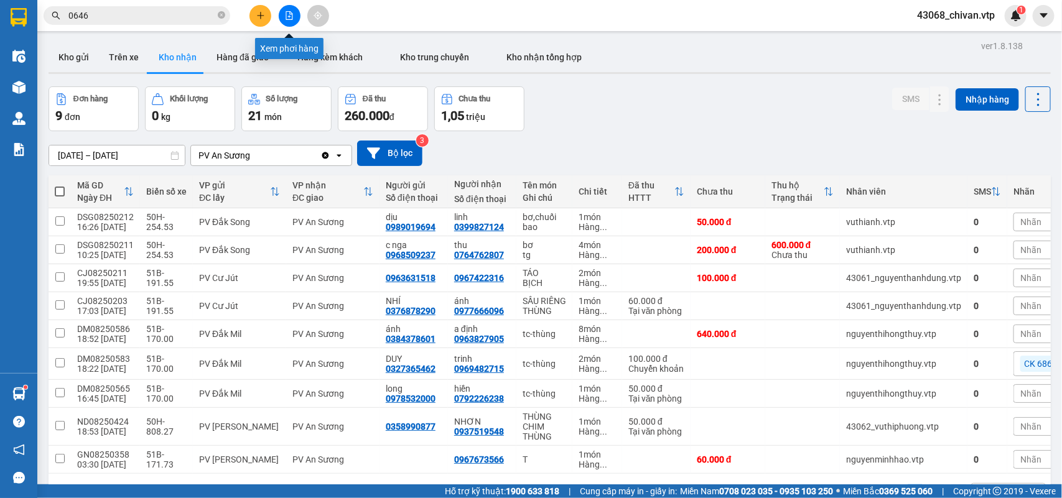
click at [287, 14] on icon "file-add" at bounding box center [289, 15] width 9 height 9
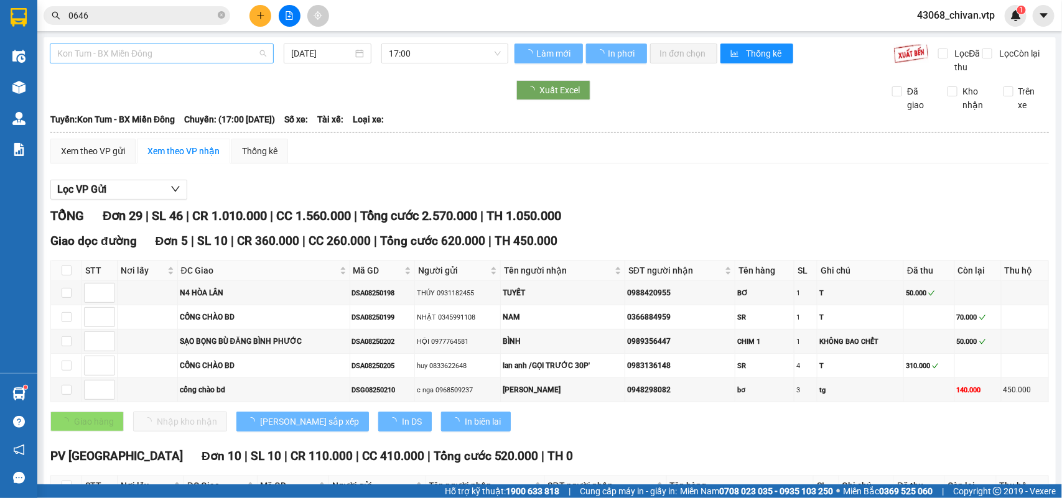
type input "[DATE]"
click at [190, 51] on span "Kon Tum - BX Miền Đông" at bounding box center [161, 53] width 209 height 19
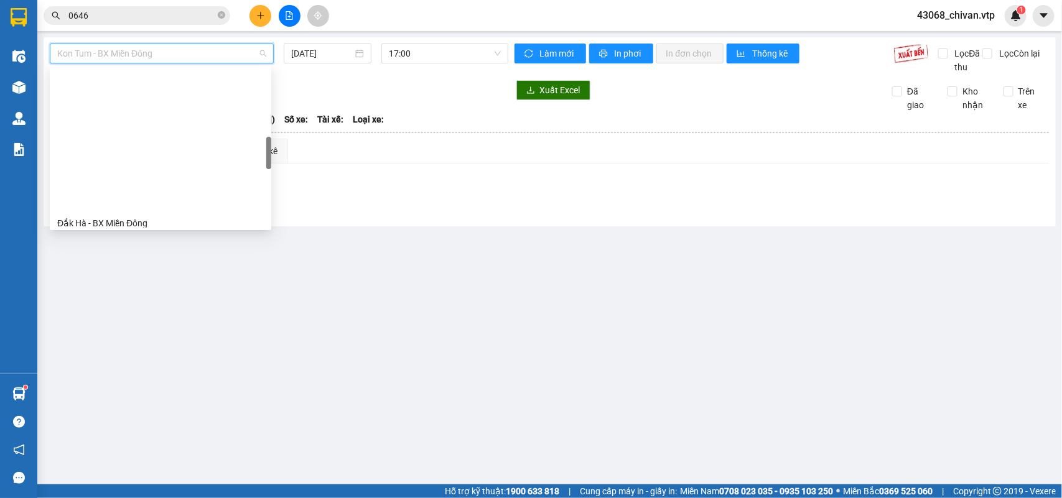
scroll to position [467, 0]
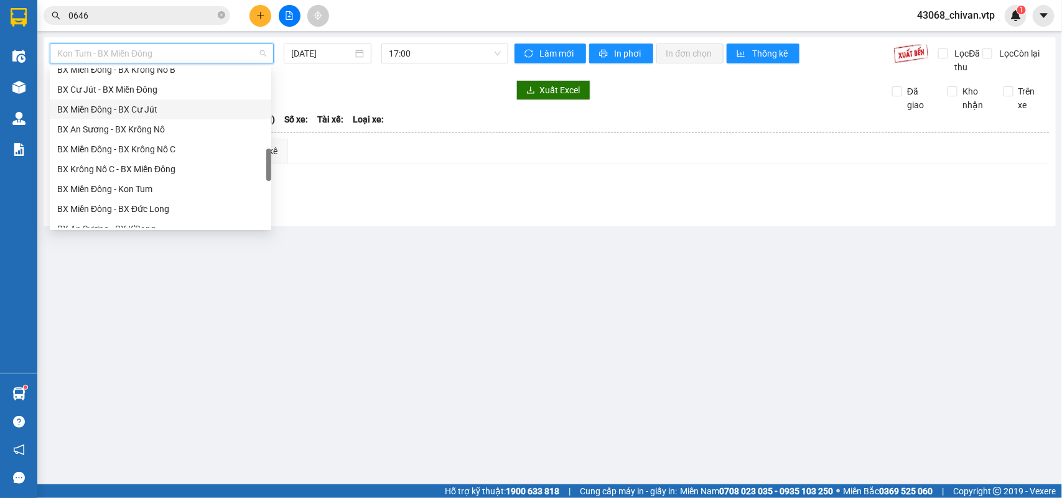
click at [169, 113] on div "BX Miền Đông - BX Cư Jút" at bounding box center [160, 110] width 207 height 14
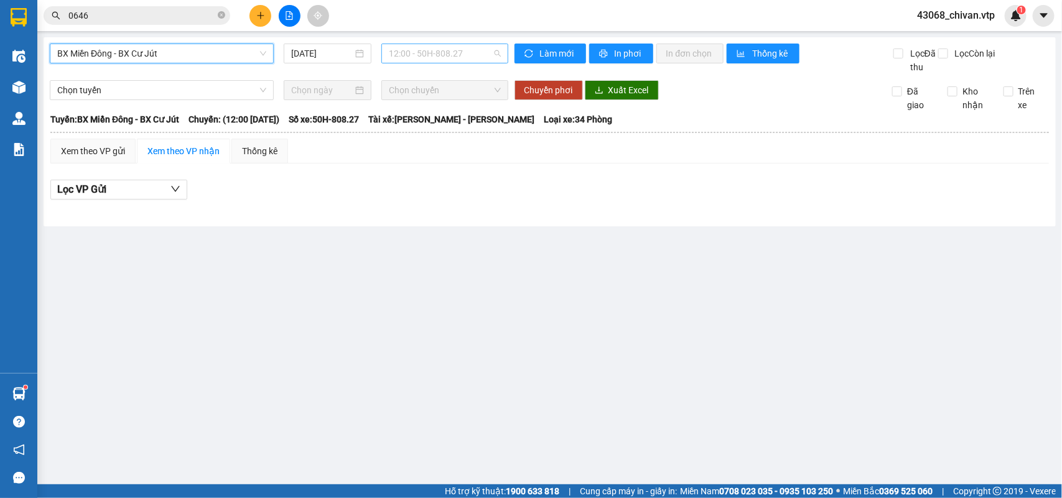
click at [434, 57] on span "12:00 - 50H-808.27" at bounding box center [444, 53] width 111 height 19
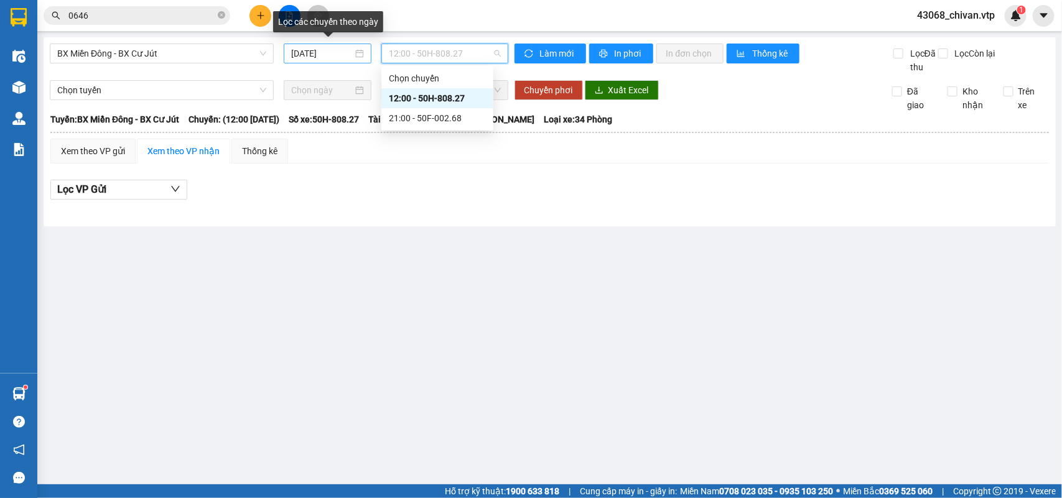
click at [325, 56] on input "[DATE]" at bounding box center [322, 54] width 62 height 14
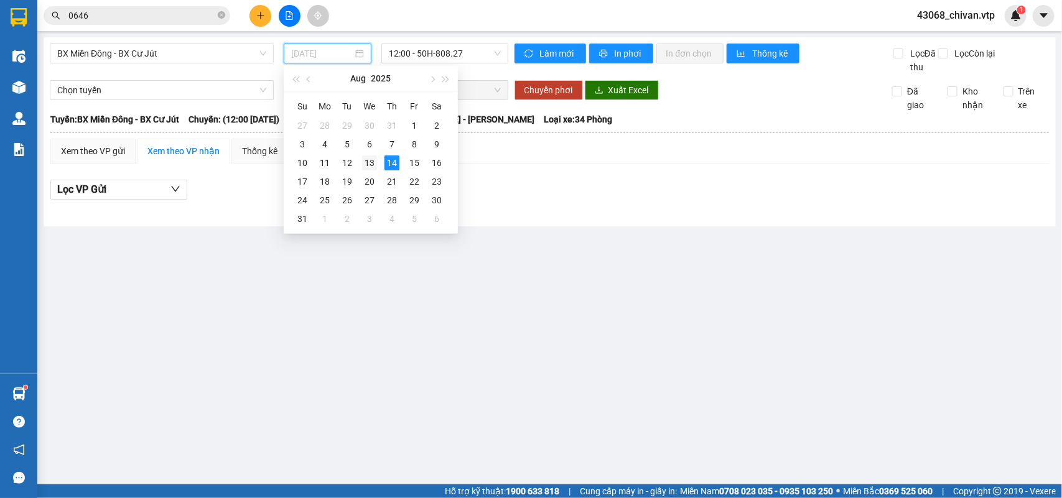
click at [370, 166] on div "13" at bounding box center [369, 163] width 15 height 15
type input "[DATE]"
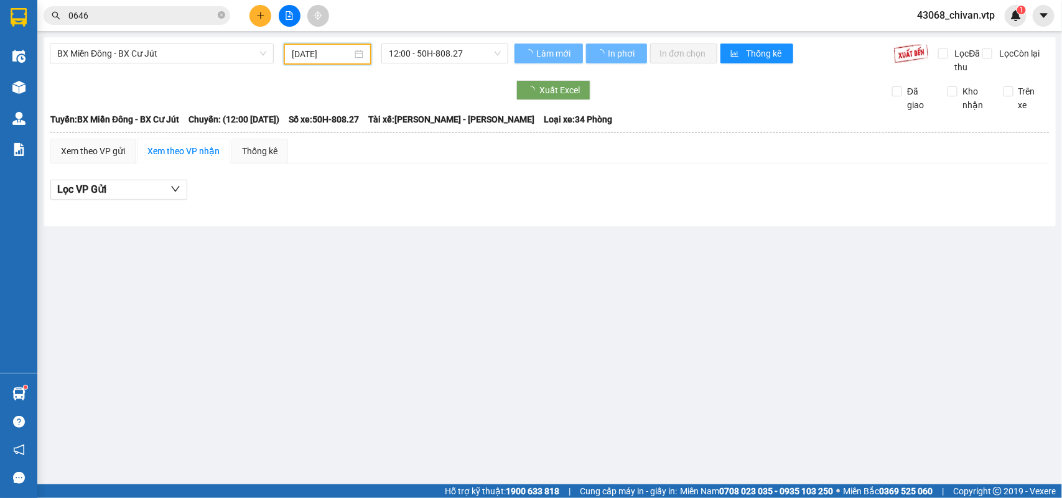
click at [441, 58] on span "12:00 - 50H-808.27" at bounding box center [444, 53] width 111 height 19
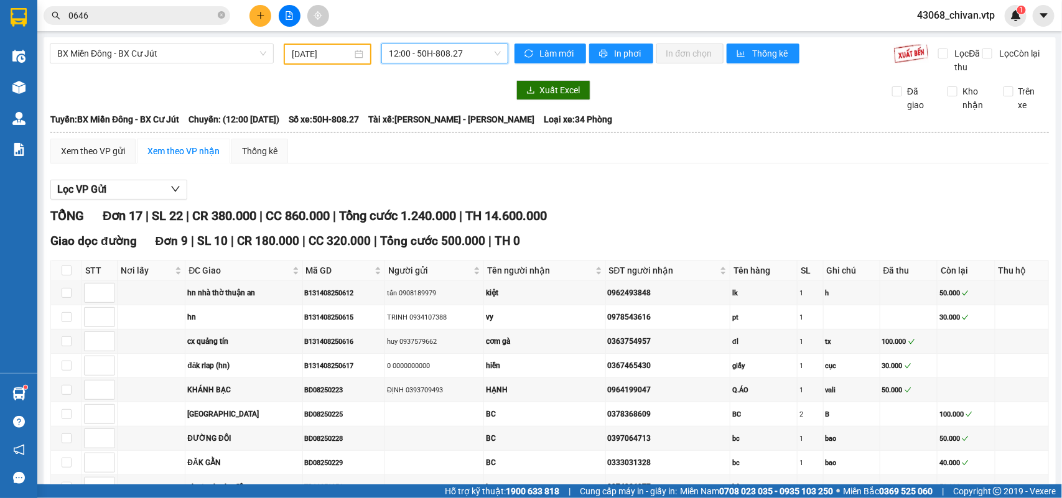
click at [456, 54] on span "12:00 - 50H-808.27" at bounding box center [444, 53] width 111 height 19
click at [445, 60] on span "12:00 - 50H-808.27" at bounding box center [444, 53] width 111 height 19
click at [442, 120] on div "21:00 - 50F-002.68" at bounding box center [433, 118] width 97 height 14
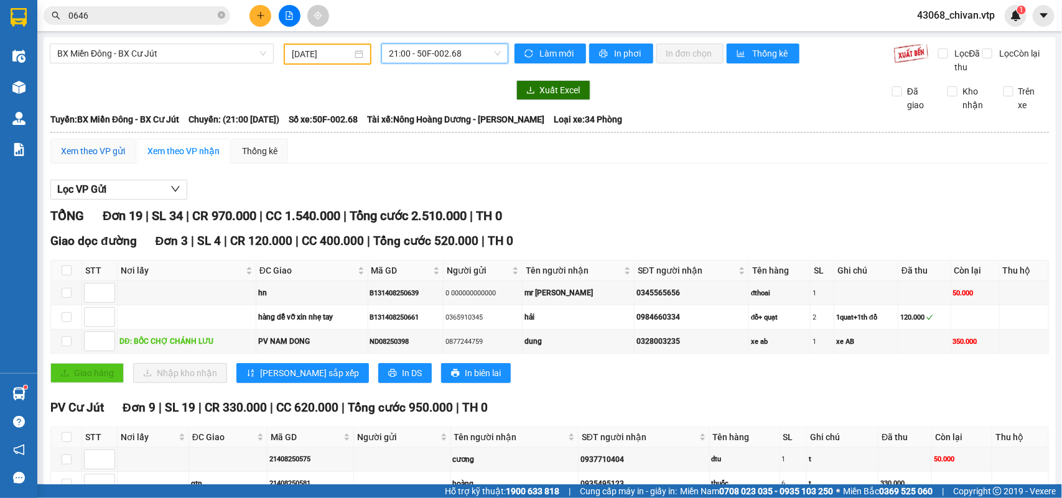
click at [103, 158] on div "Xem theo VP gửi" at bounding box center [93, 151] width 64 height 14
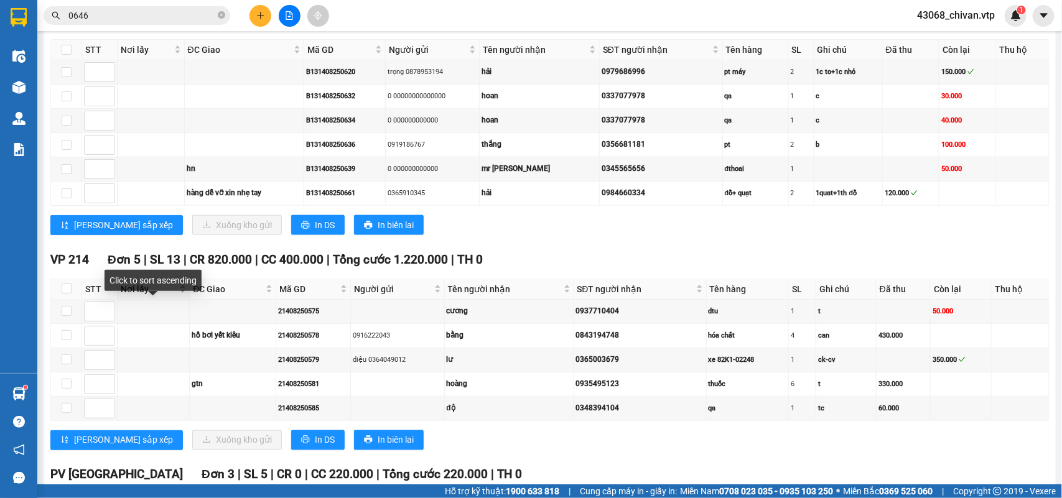
scroll to position [396, 0]
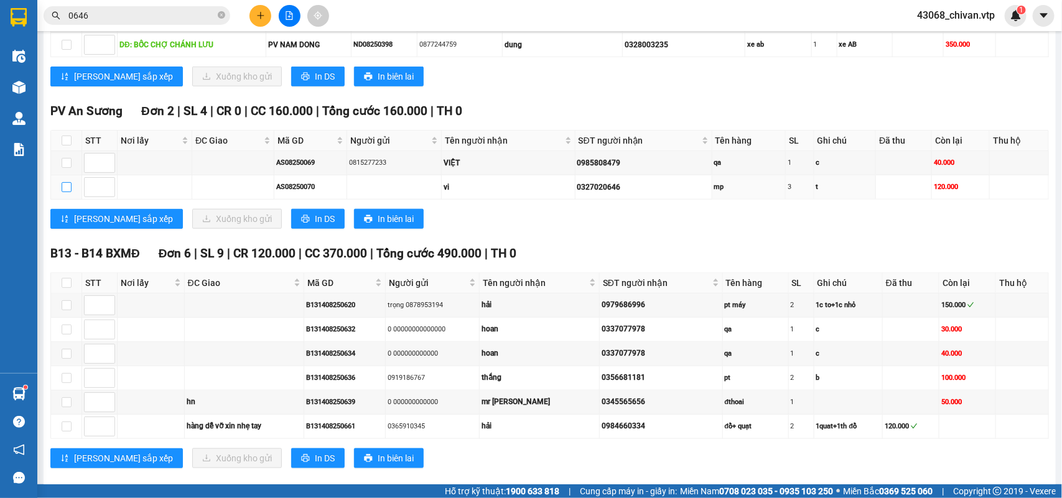
click at [68, 192] on input "checkbox" at bounding box center [67, 187] width 10 height 10
checkbox input "true"
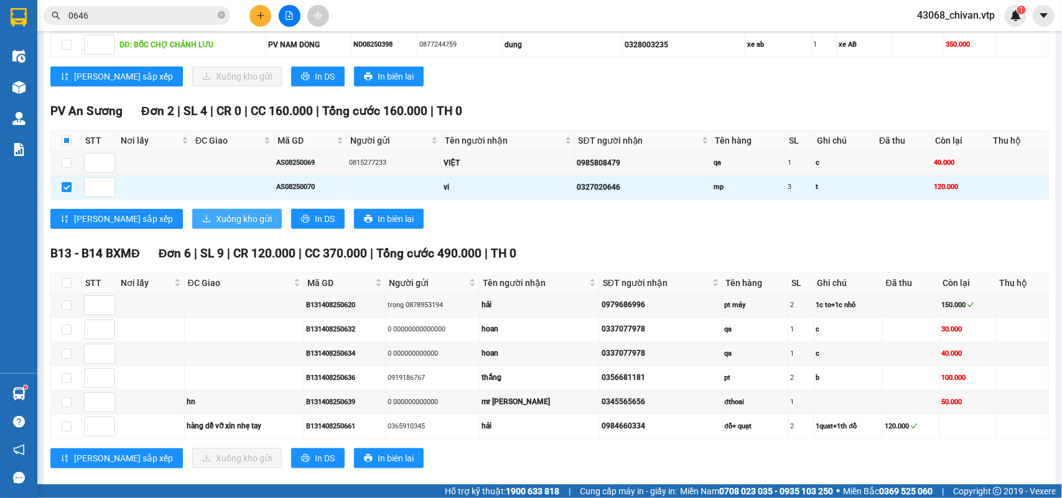
click at [216, 226] on span "Xuống kho gửi" at bounding box center [244, 219] width 56 height 14
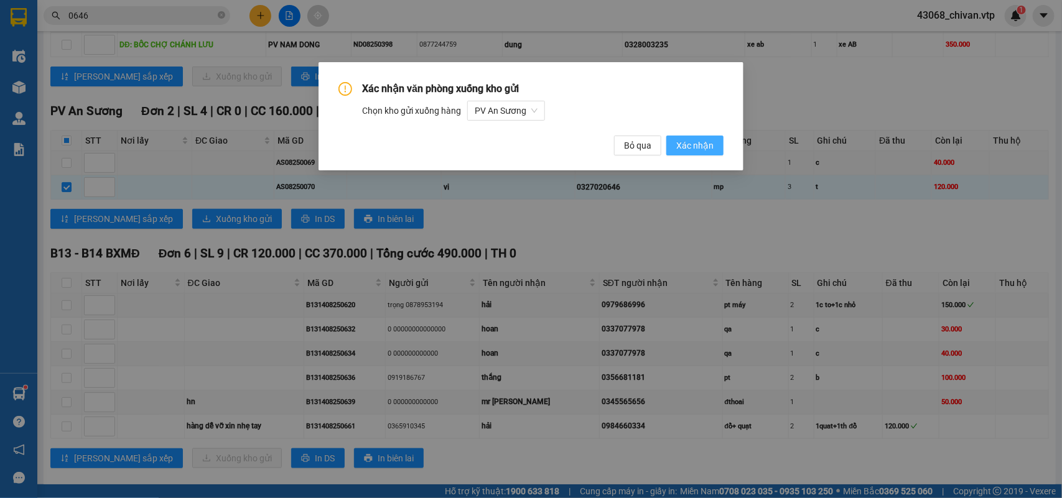
click at [700, 144] on span "Xác nhận" at bounding box center [694, 146] width 37 height 14
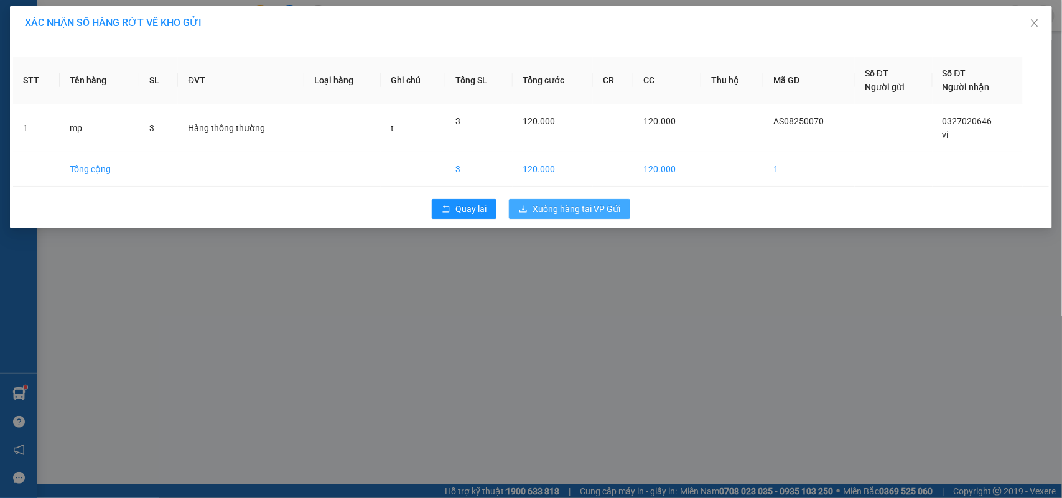
click at [576, 207] on span "Xuống hàng tại VP Gửi" at bounding box center [577, 209] width 88 height 14
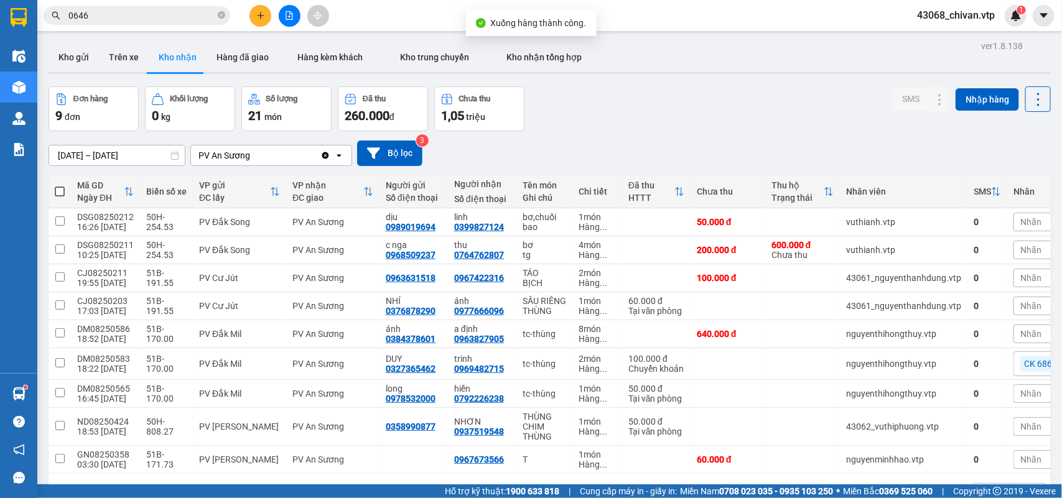
click at [161, 11] on input "0646" at bounding box center [141, 16] width 147 height 14
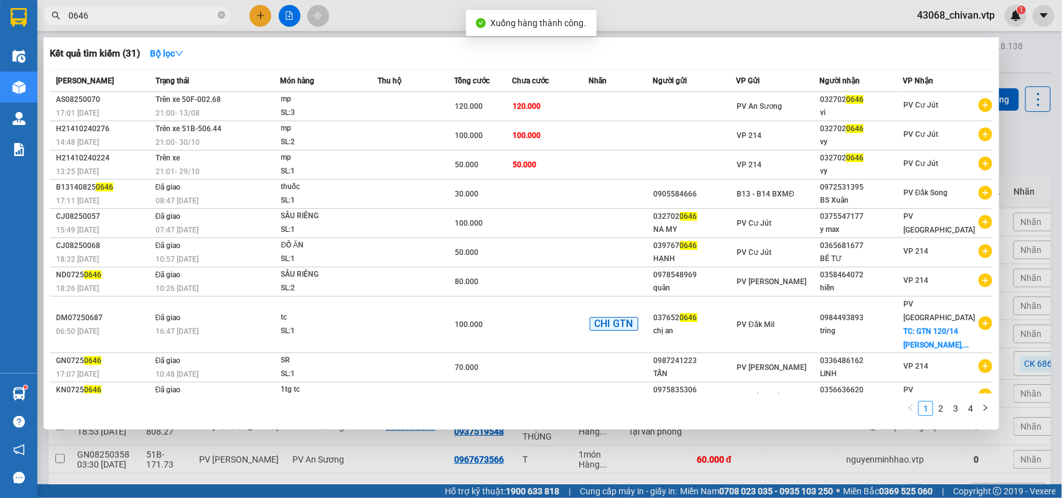
click at [660, 89] on th "Người gửi" at bounding box center [694, 81] width 83 height 22
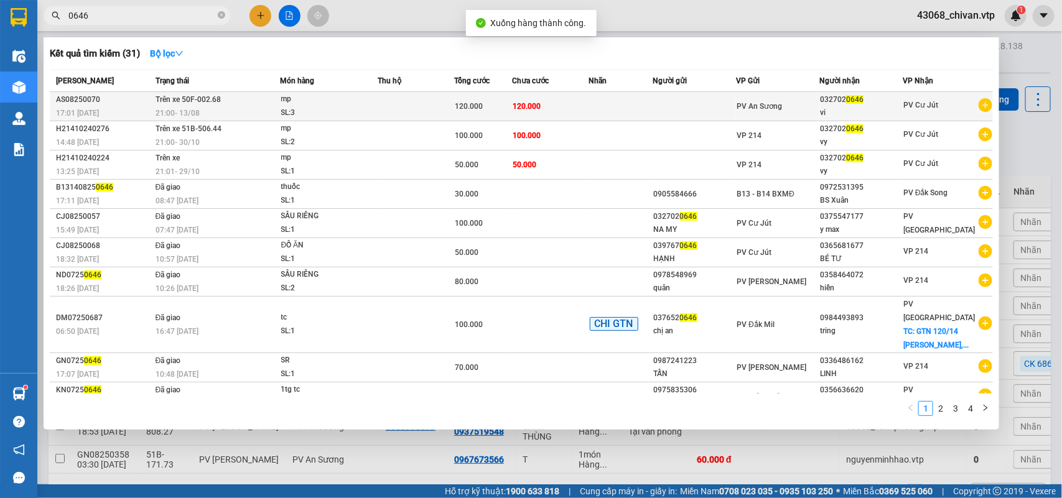
click at [665, 103] on td at bounding box center [694, 106] width 83 height 29
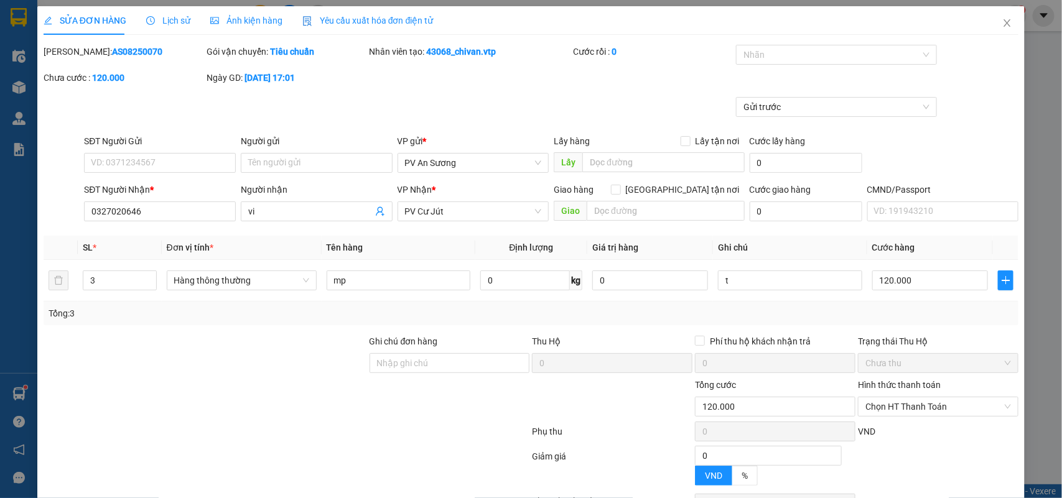
click at [161, 20] on span "Lịch sử" at bounding box center [168, 21] width 44 height 10
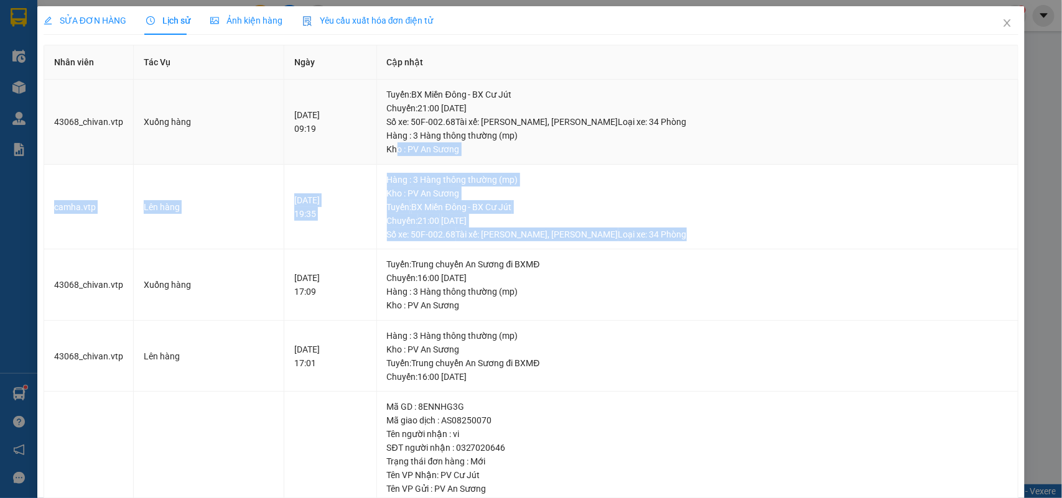
drag, startPoint x: 722, startPoint y: 233, endPoint x: 412, endPoint y: 149, distance: 321.6
click at [412, 149] on tbody "43068_chivan.vtp Xuống hàng [DATE] 09:19 Tuyến : BX Miền Đông - BX Cư Jút Chuyế…" at bounding box center [531, 354] width 975 height 548
drag, startPoint x: 577, startPoint y: 182, endPoint x: 548, endPoint y: 168, distance: 32.6
click at [579, 182] on div "Hàng : 3 Hàng thông thường (mp)" at bounding box center [698, 180] width 622 height 14
click at [1002, 27] on span "Close" at bounding box center [1007, 23] width 35 height 35
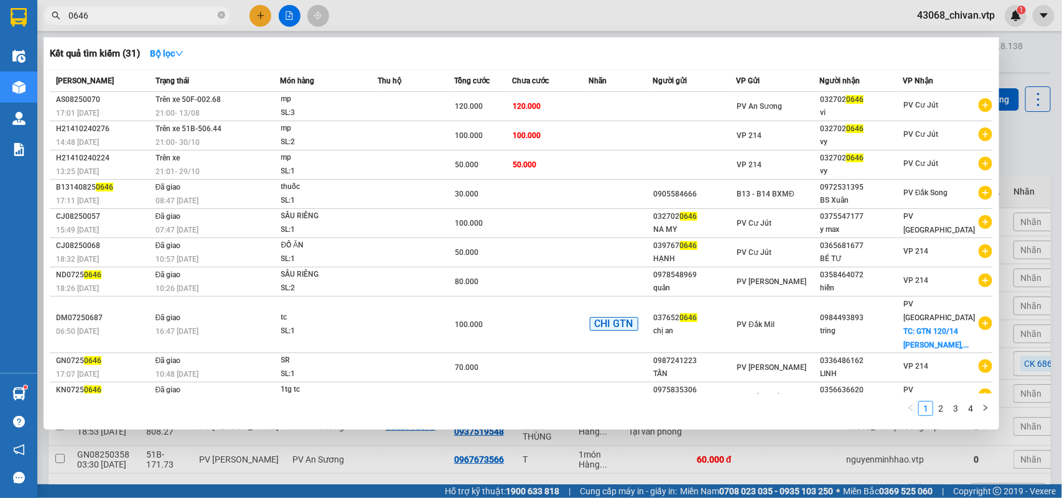
click at [145, 14] on input "0646" at bounding box center [141, 16] width 147 height 14
drag, startPoint x: 111, startPoint y: 11, endPoint x: 7, endPoint y: 17, distance: 104.1
click at [0, 11] on section "Kết quả tìm kiếm ( 31 ) Bộ lọc Mã ĐH Trạng thái Món hàng Thu hộ Tổng cước Chưa …" at bounding box center [531, 249] width 1062 height 498
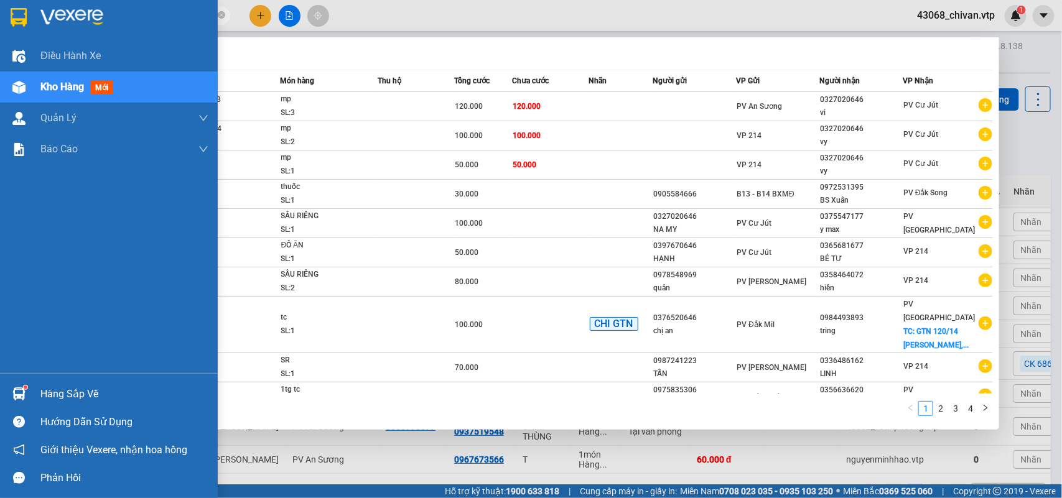
type input "226238"
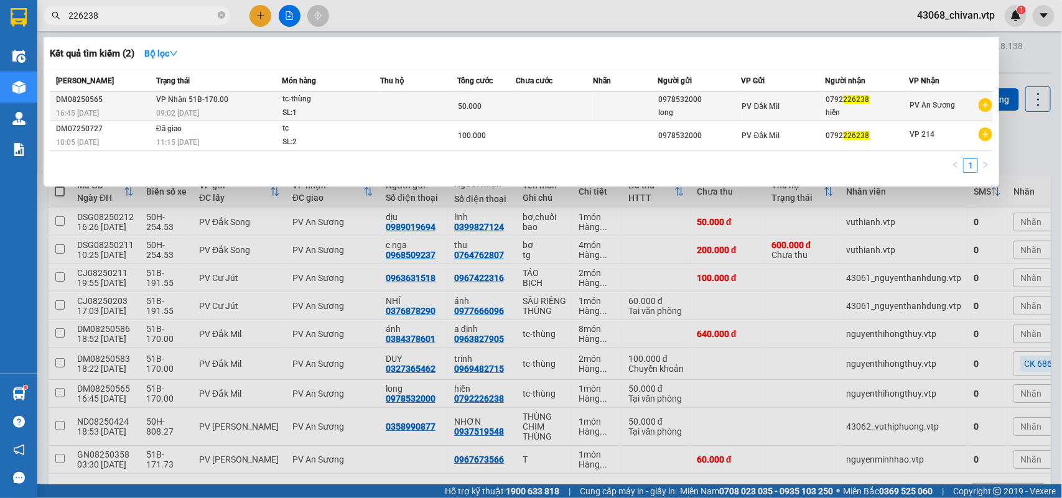
click at [880, 106] on div "hiền" at bounding box center [867, 112] width 83 height 13
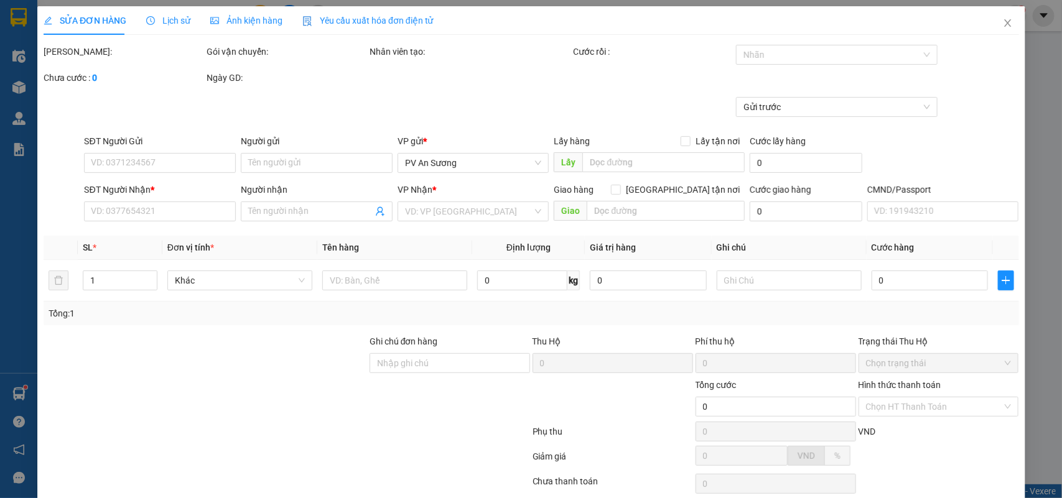
type input "0978532000"
type input "long"
type input "0792226238"
type input "hiền"
type input "50.000"
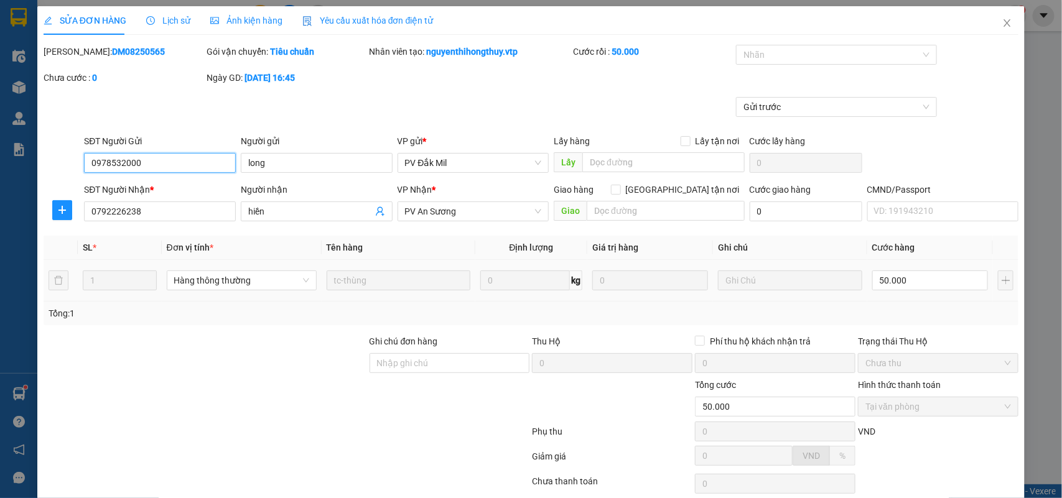
type input "2.500"
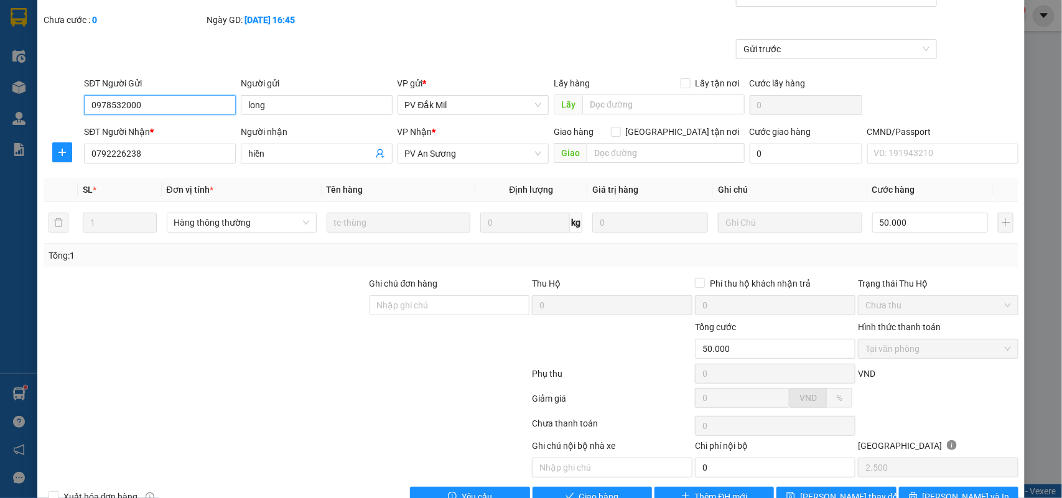
scroll to position [92, 0]
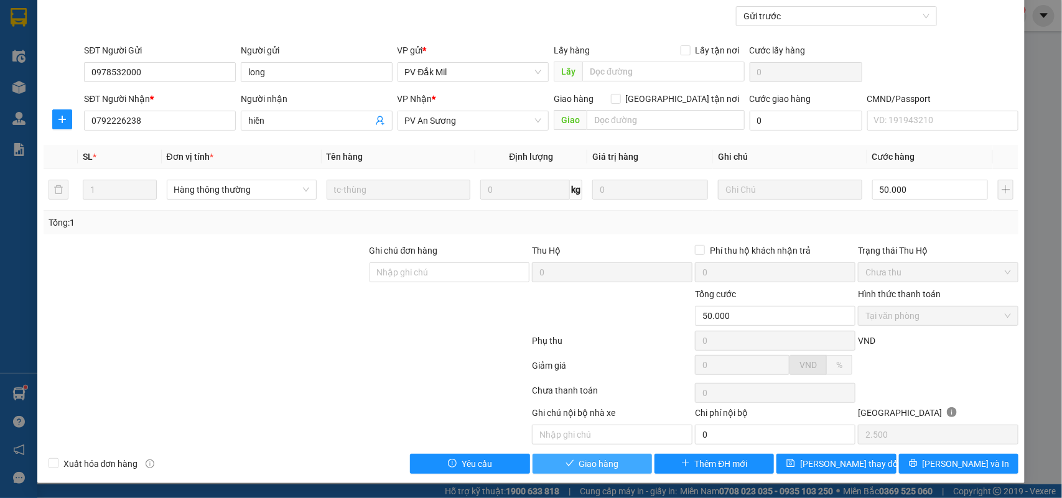
click at [613, 462] on button "Giao hàng" at bounding box center [592, 464] width 119 height 20
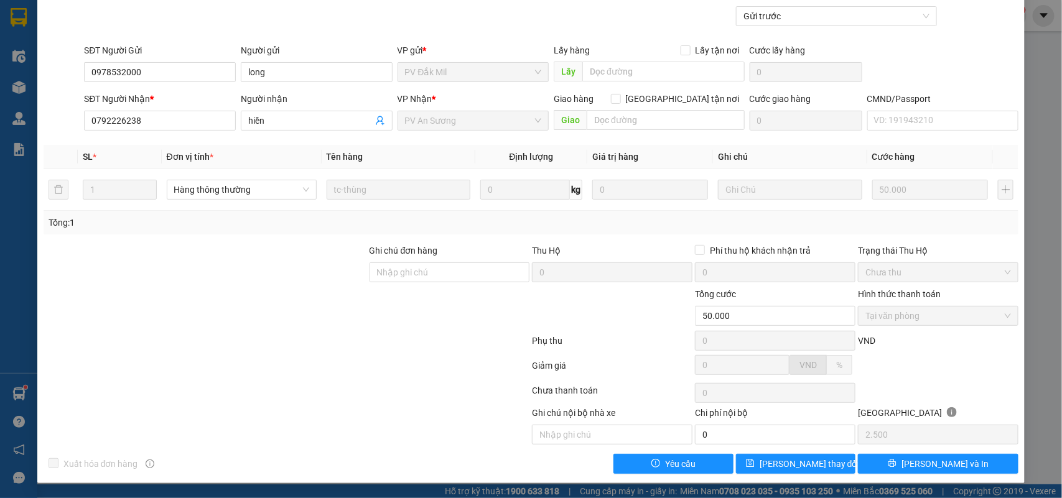
click at [1015, 42] on div "SỬA ĐƠN HÀNG Lịch sử Ảnh kiện hàng Yêu cầu xuất hóa đơn điện tử Total Paid Fee …" at bounding box center [531, 249] width 1062 height 498
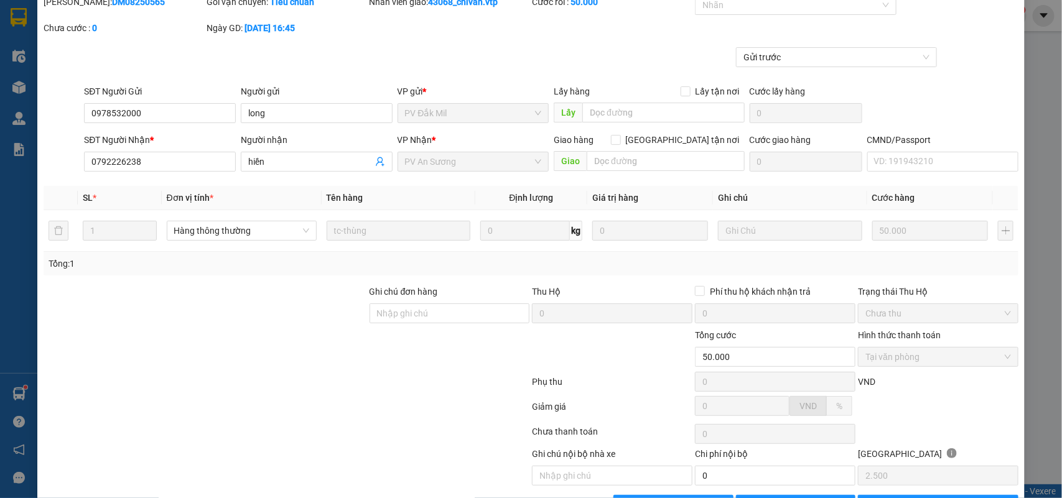
scroll to position [14, 0]
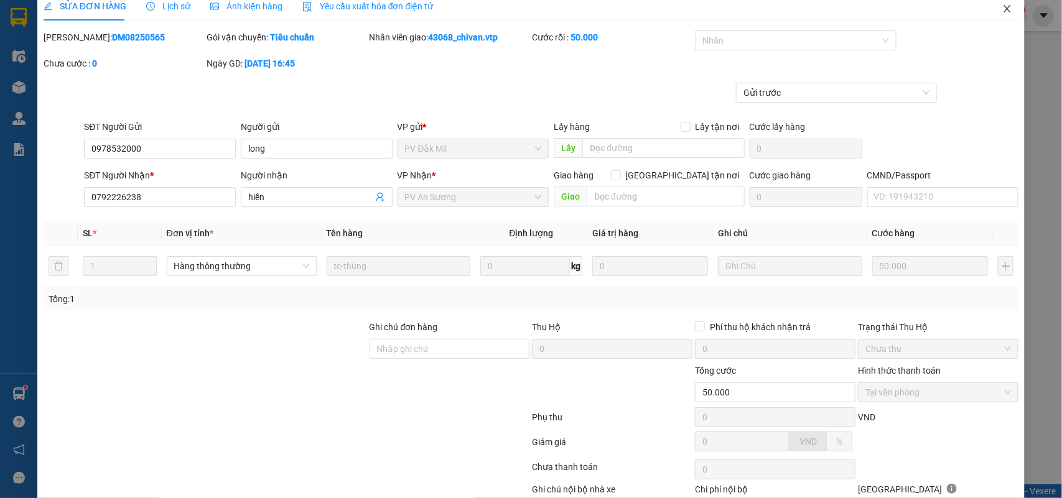
click at [991, 14] on span "Close" at bounding box center [1007, 9] width 35 height 35
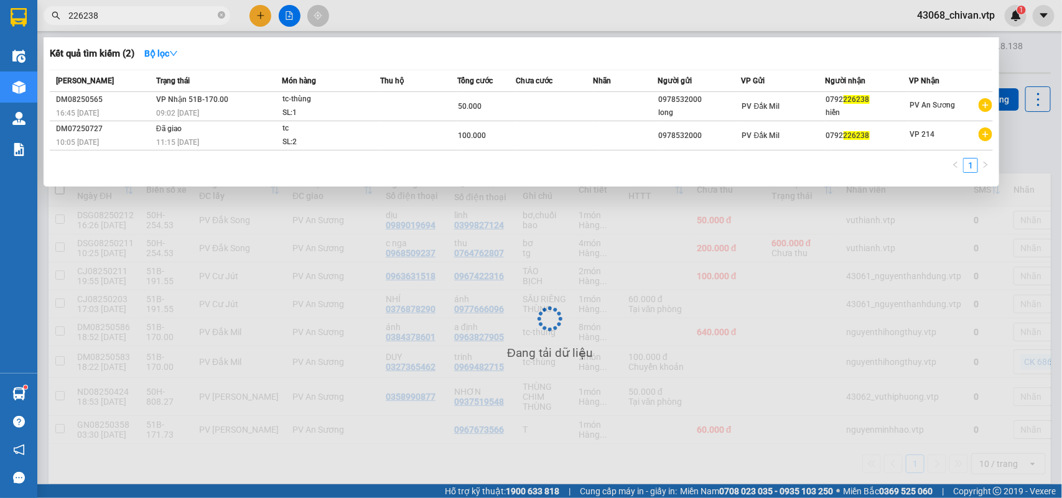
click at [163, 19] on input "226238" at bounding box center [141, 16] width 147 height 14
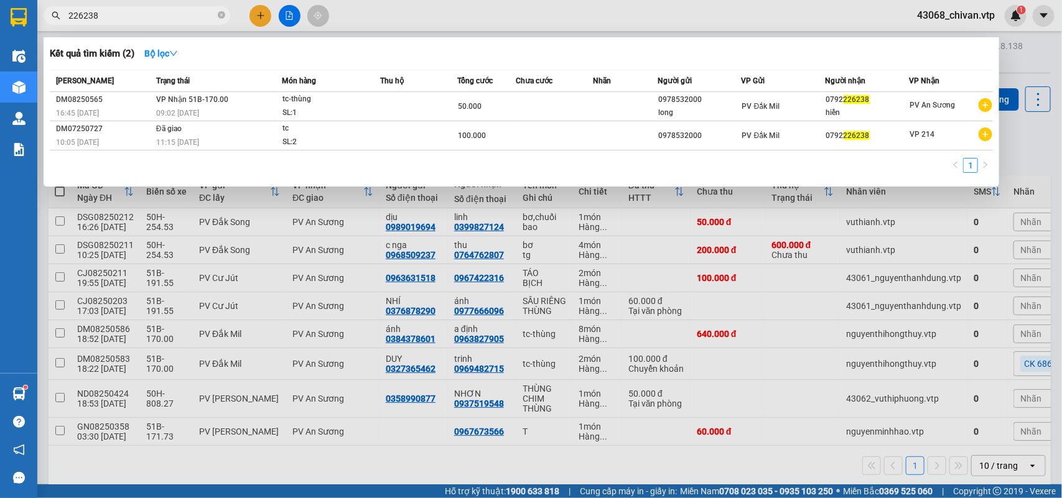
click at [163, 19] on input "226238" at bounding box center [141, 16] width 147 height 14
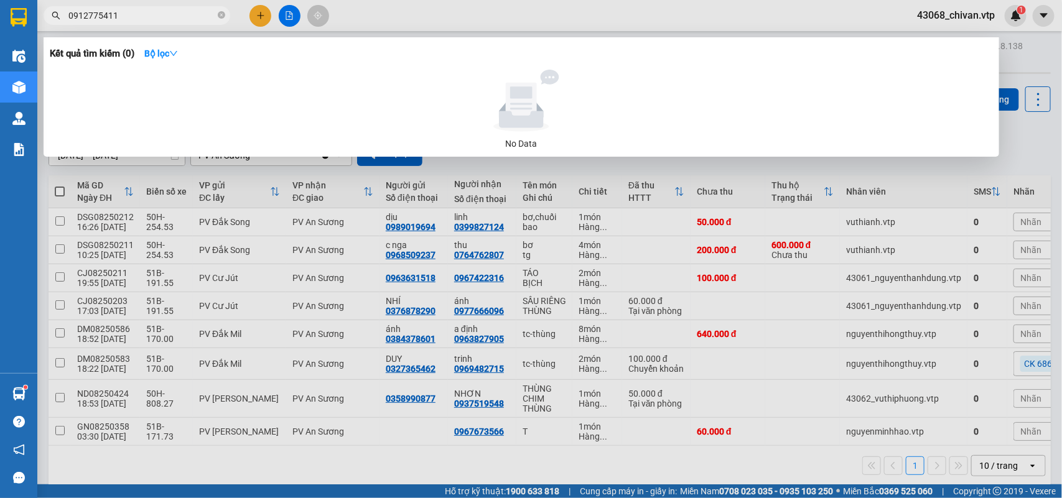
click at [142, 14] on input "0912775411" at bounding box center [141, 16] width 147 height 14
type input "666096"
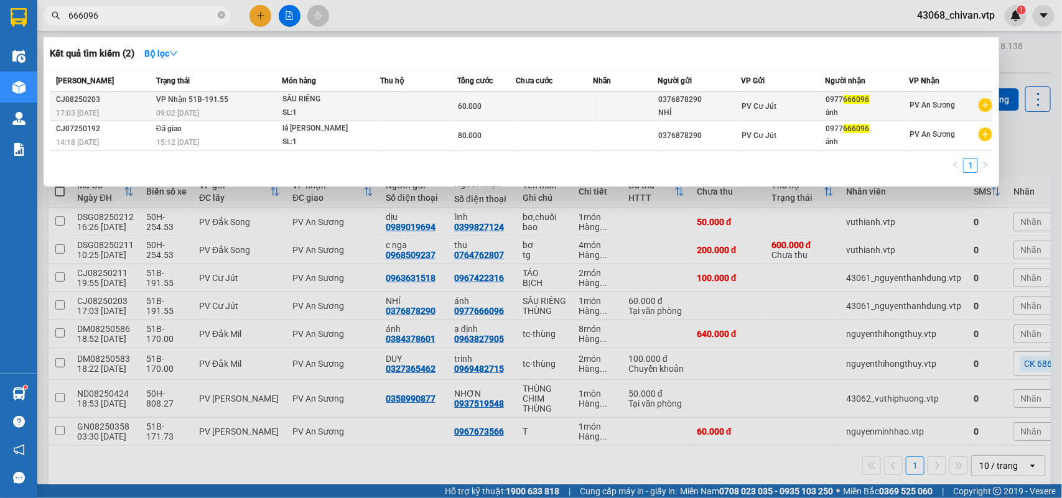
click at [819, 116] on td "PV Cư Jút" at bounding box center [784, 106] width 84 height 29
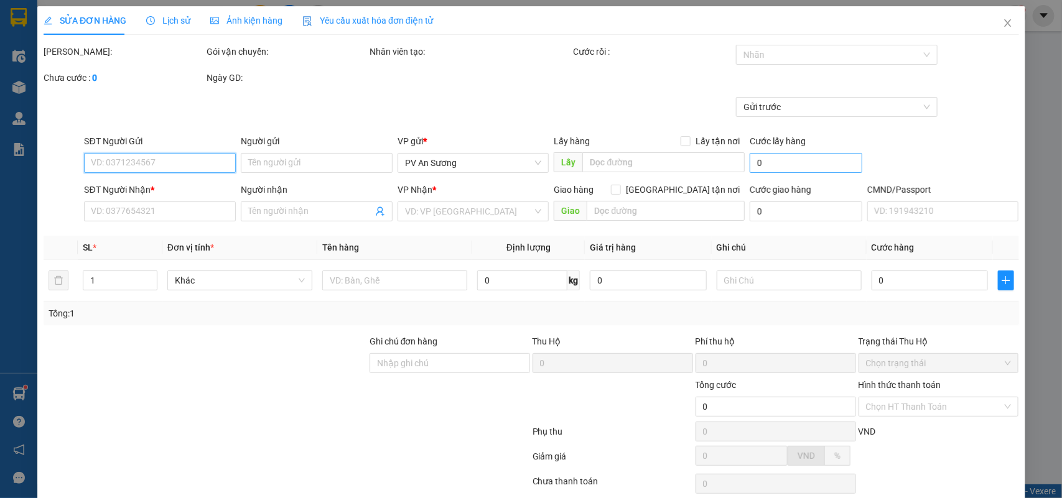
type input "3.000"
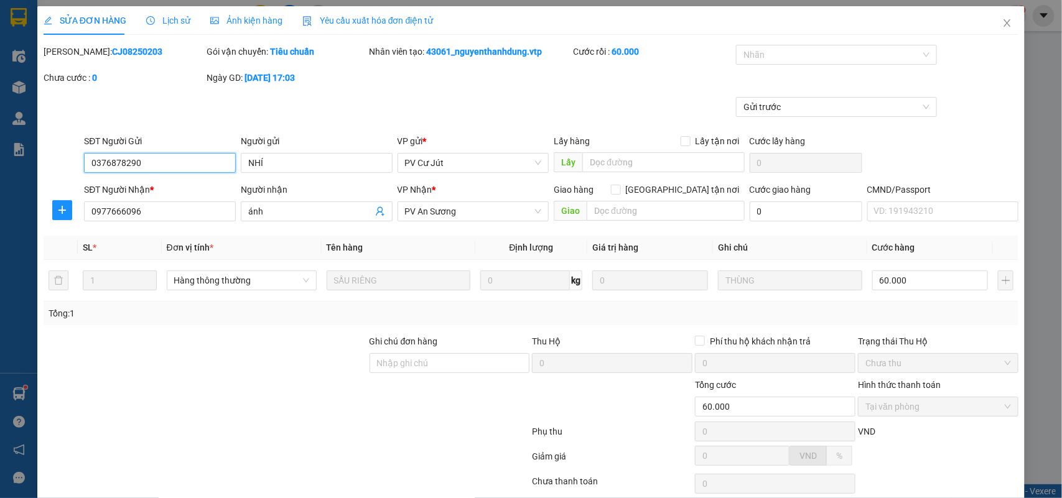
type input "0376878290"
type input "NHÍ"
type input "0977666096"
type input "ánh"
type input "60.000"
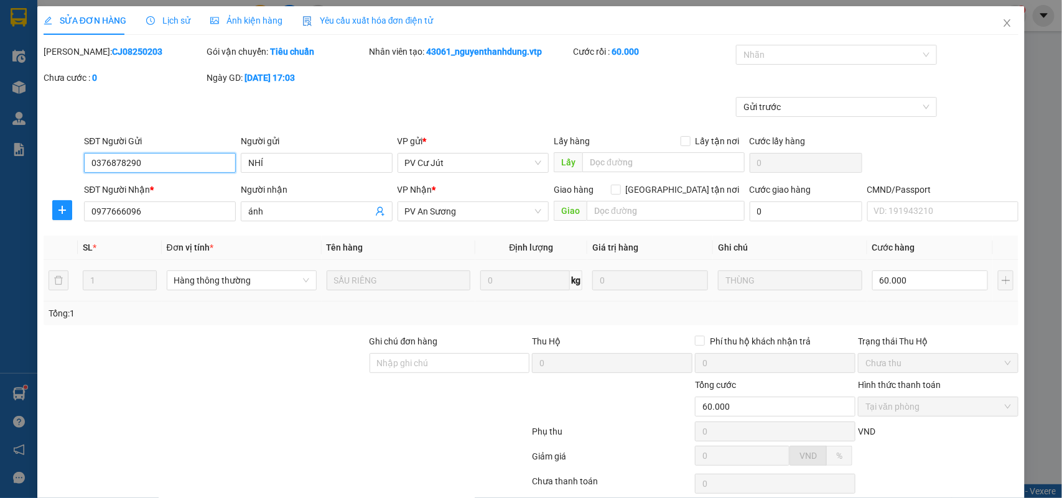
scroll to position [92, 0]
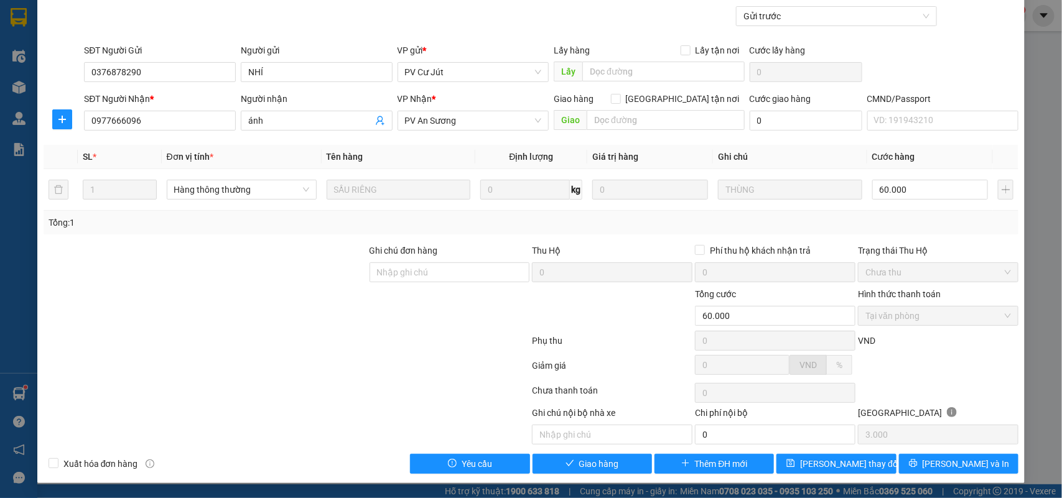
click at [586, 476] on div "SỬA ĐƠN HÀNG Lịch sử Ảnh kiện hàng Yêu cầu xuất hóa đơn điện tử Total Paid Fee …" at bounding box center [531, 199] width 988 height 568
click at [589, 467] on span "Giao hàng" at bounding box center [599, 464] width 40 height 14
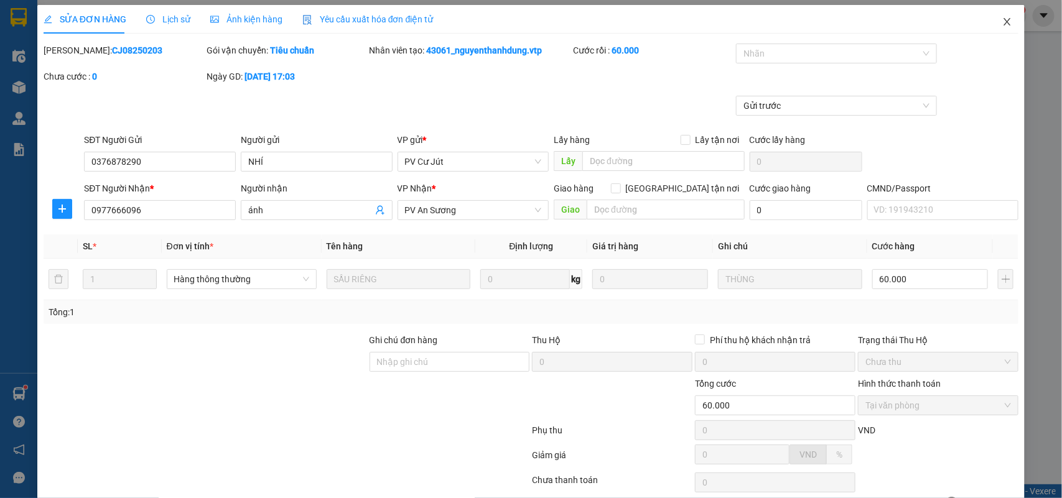
scroll to position [0, 0]
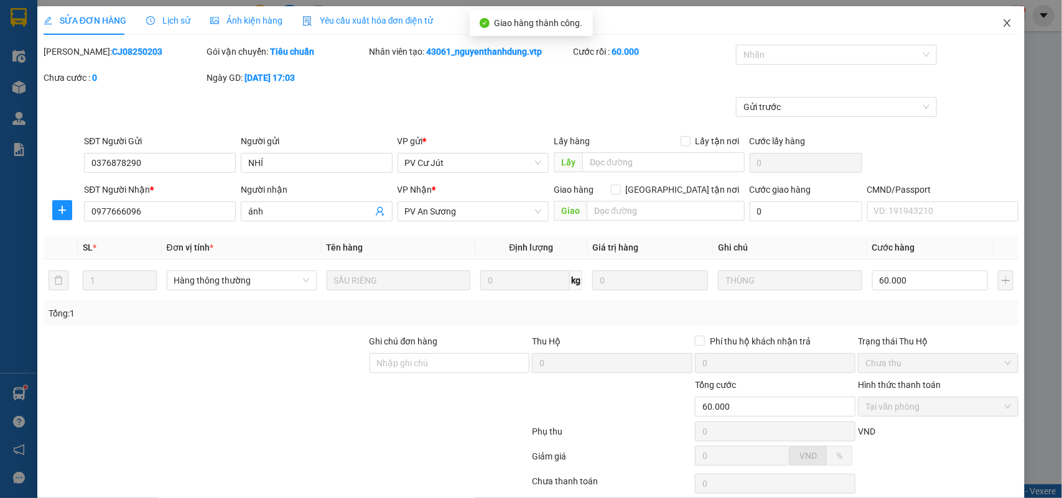
click at [1002, 20] on icon "close" at bounding box center [1007, 23] width 10 height 10
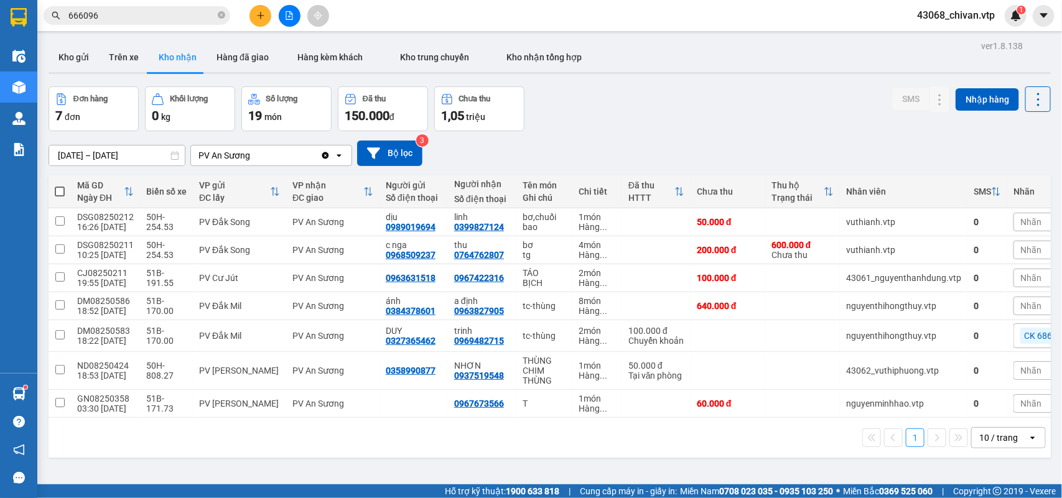
click at [141, 9] on input "666096" at bounding box center [141, 16] width 147 height 14
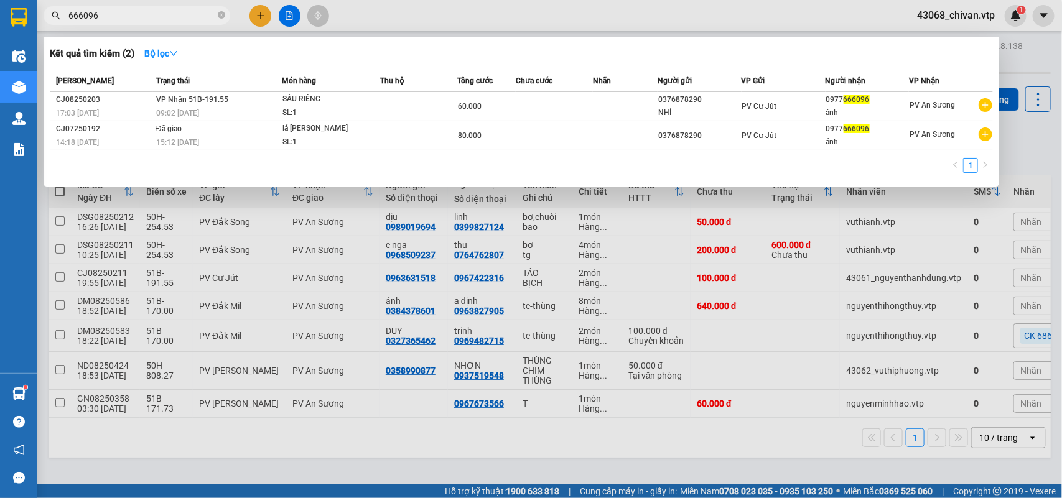
click at [141, 9] on input "666096" at bounding box center [141, 16] width 147 height 14
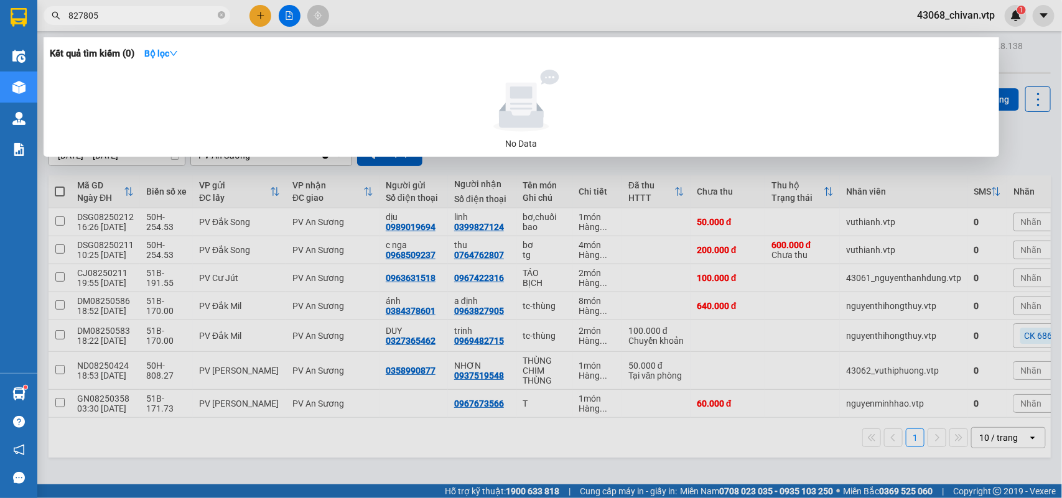
click at [141, 9] on input "827805" at bounding box center [141, 16] width 147 height 14
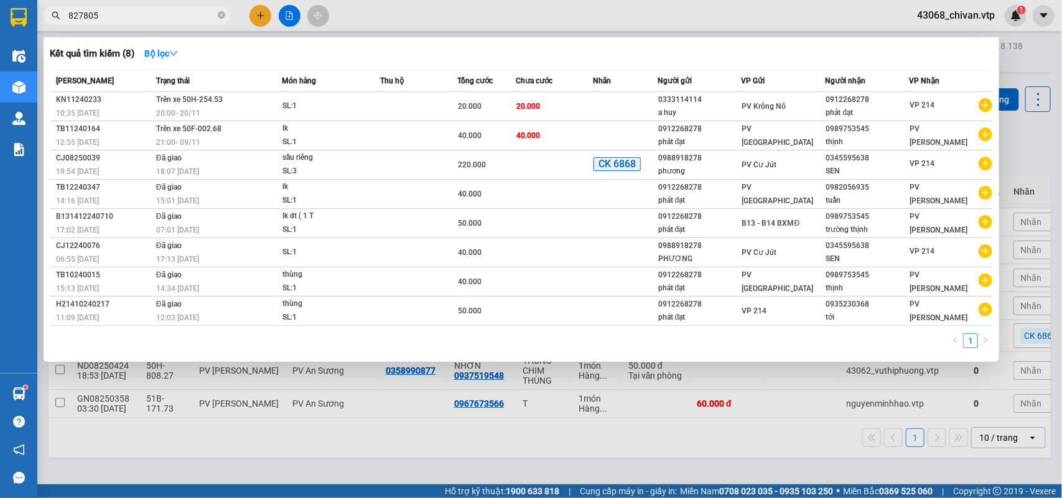
type input "827805"
